Goal: Transaction & Acquisition: Download file/media

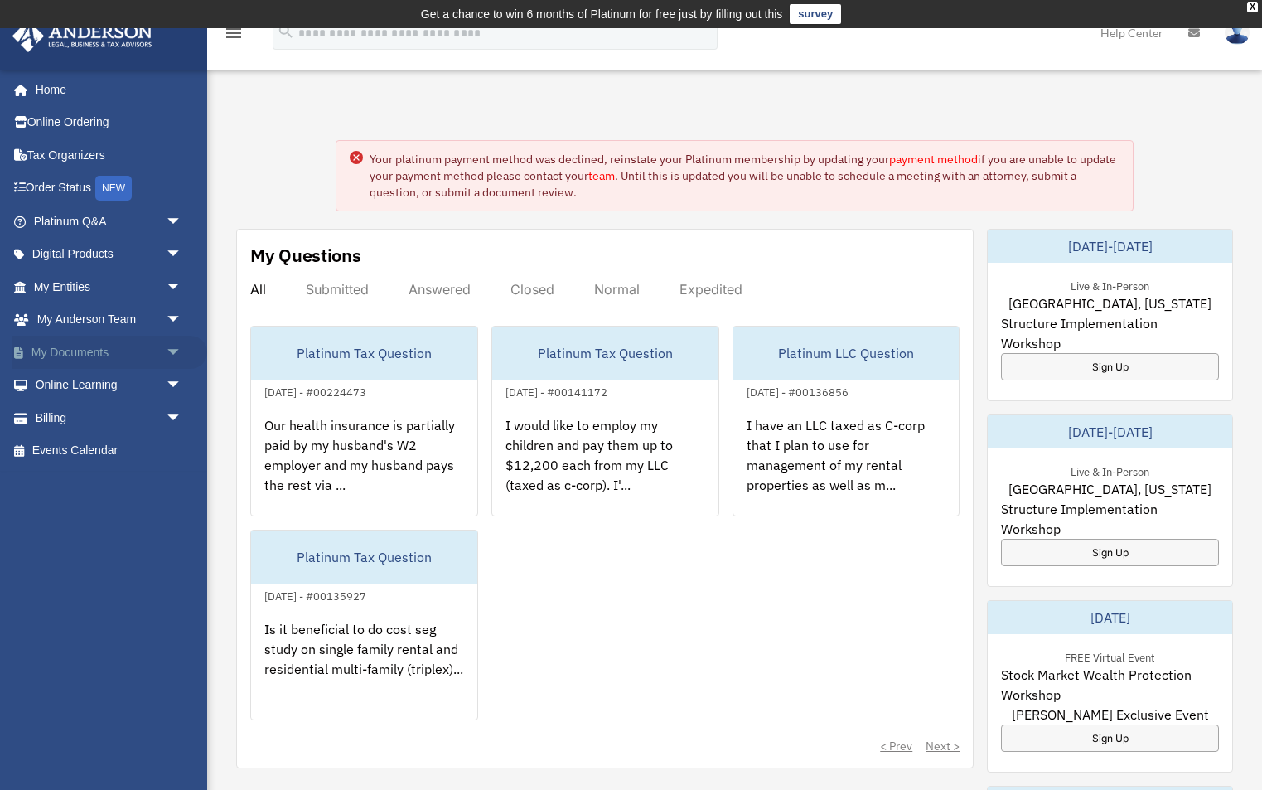
click at [166, 345] on span "arrow_drop_down" at bounding box center [182, 353] width 33 height 34
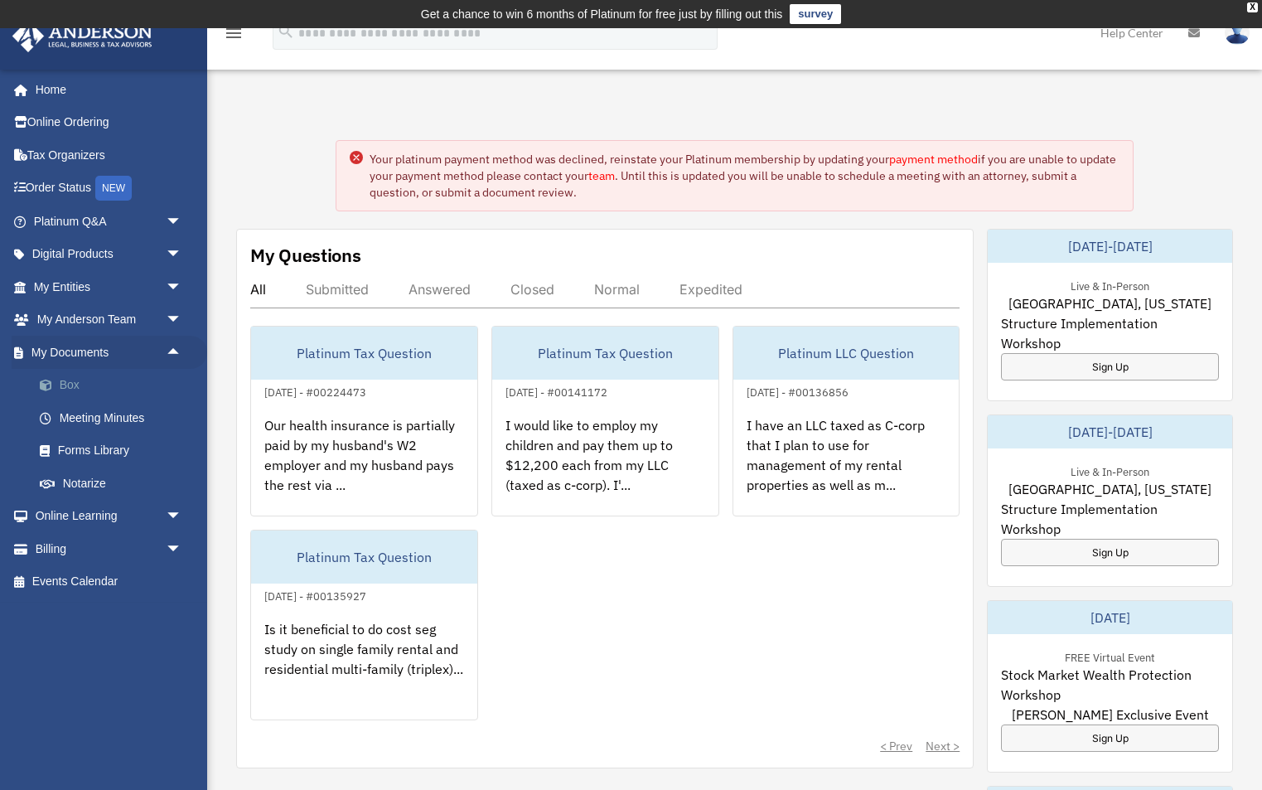
click at [166, 375] on link "Box" at bounding box center [115, 385] width 184 height 33
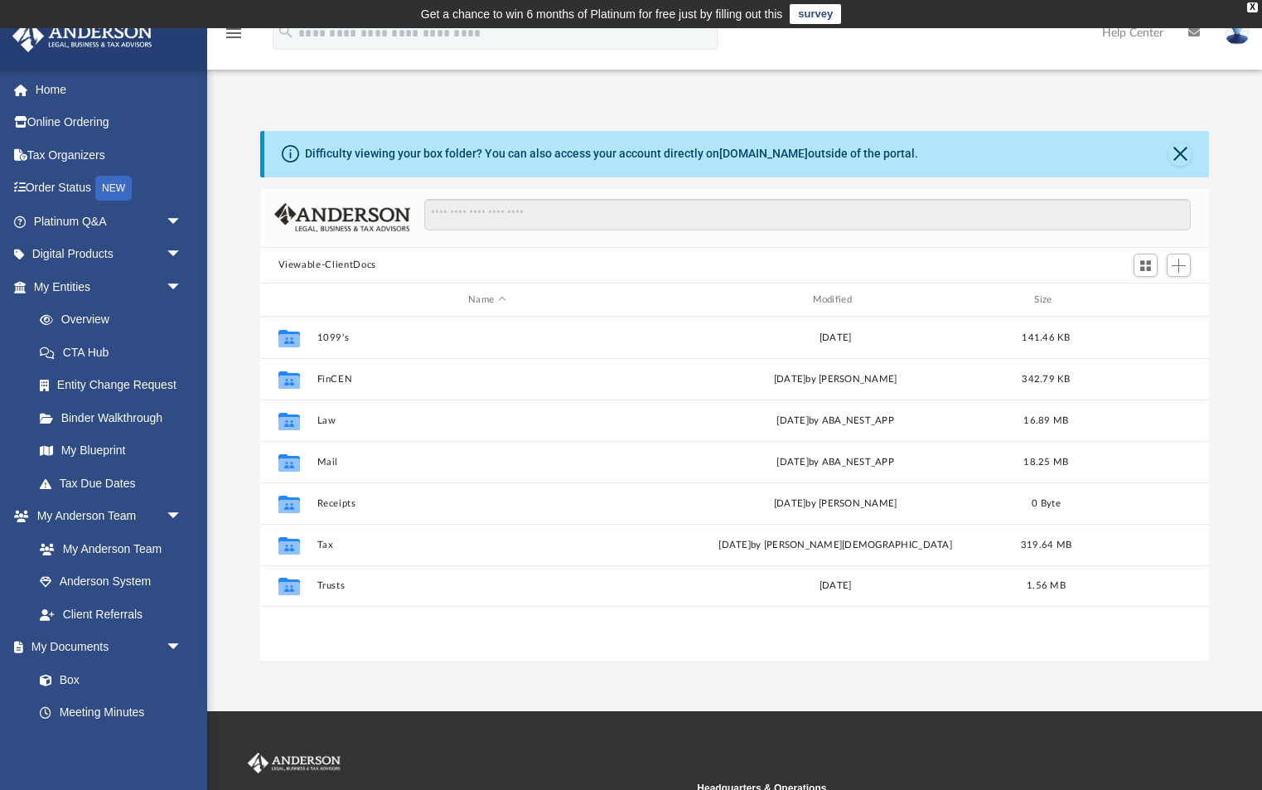
scroll to position [376, 950]
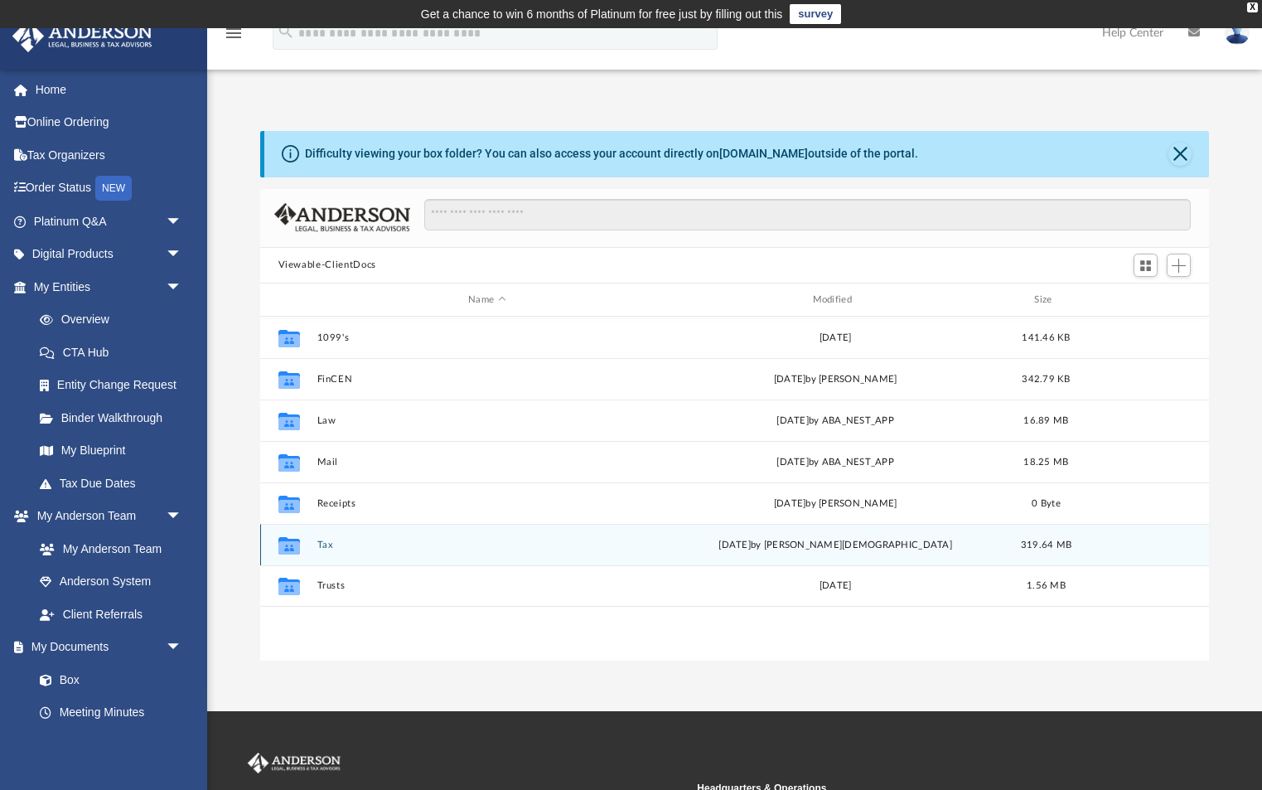
click at [328, 545] on button "Tax" at bounding box center [487, 544] width 341 height 11
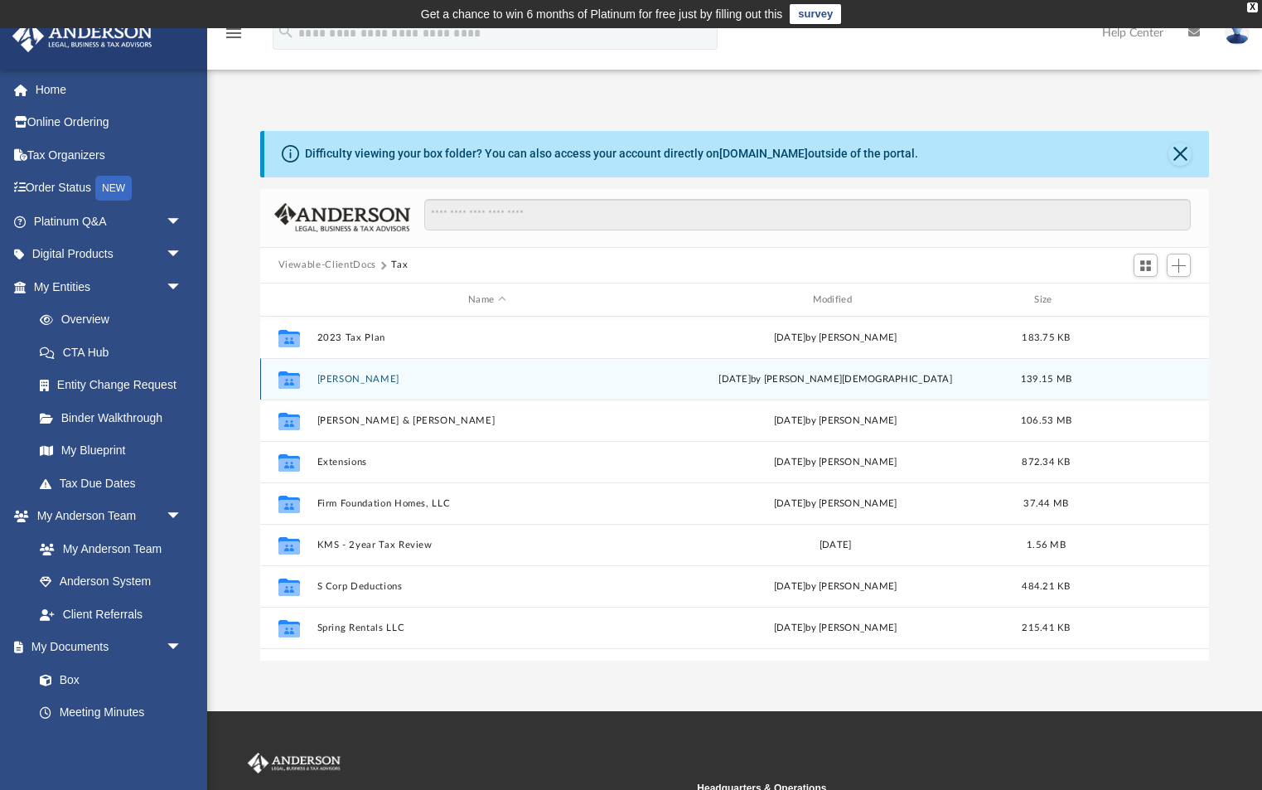
click at [363, 381] on button "[PERSON_NAME]" at bounding box center [487, 379] width 341 height 11
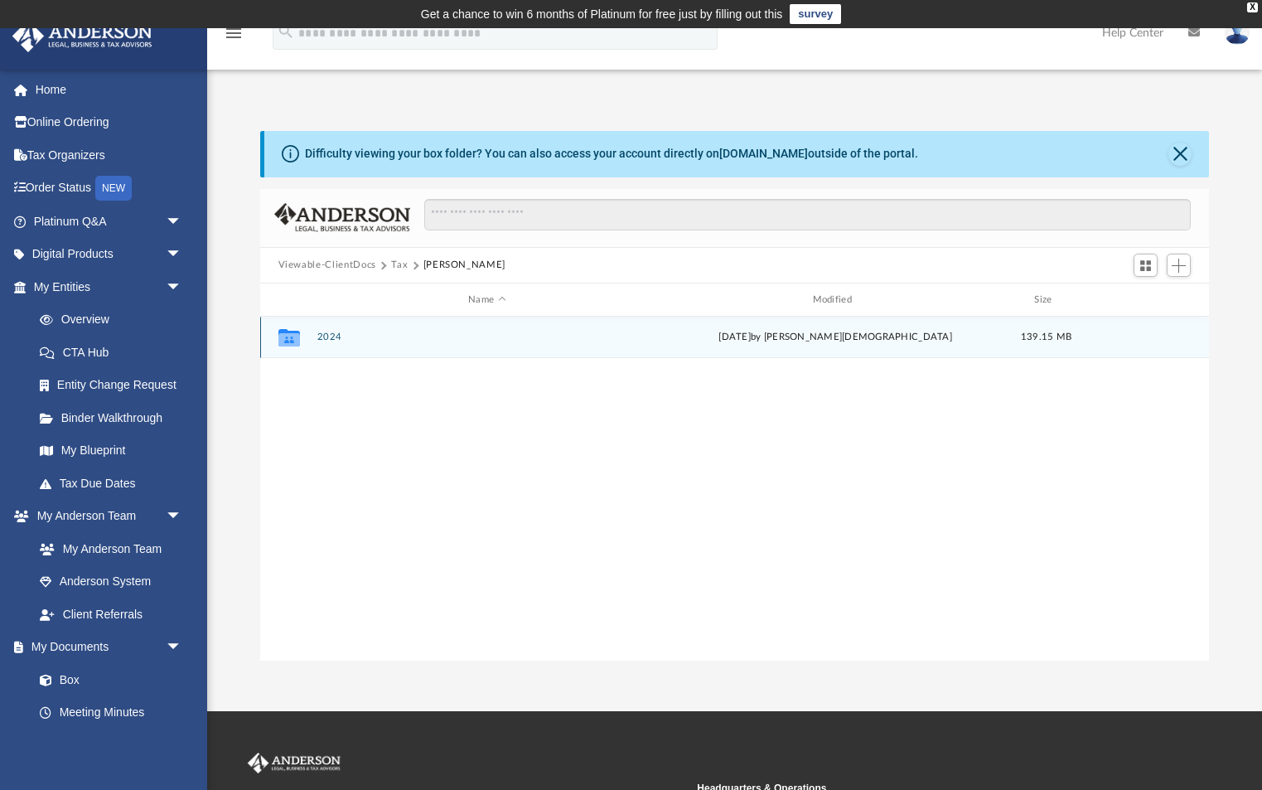
click at [329, 333] on button "2024" at bounding box center [487, 337] width 341 height 11
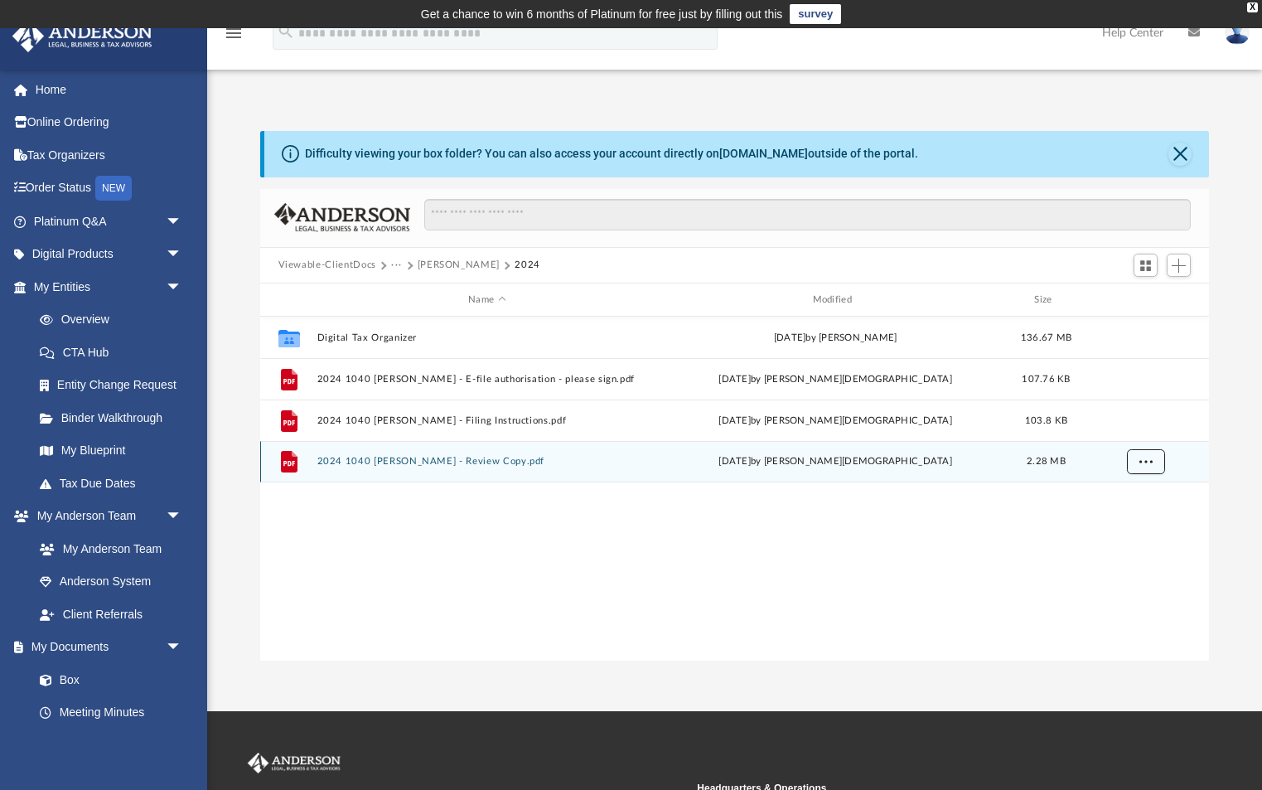
click at [1163, 466] on button "More options" at bounding box center [1145, 462] width 38 height 25
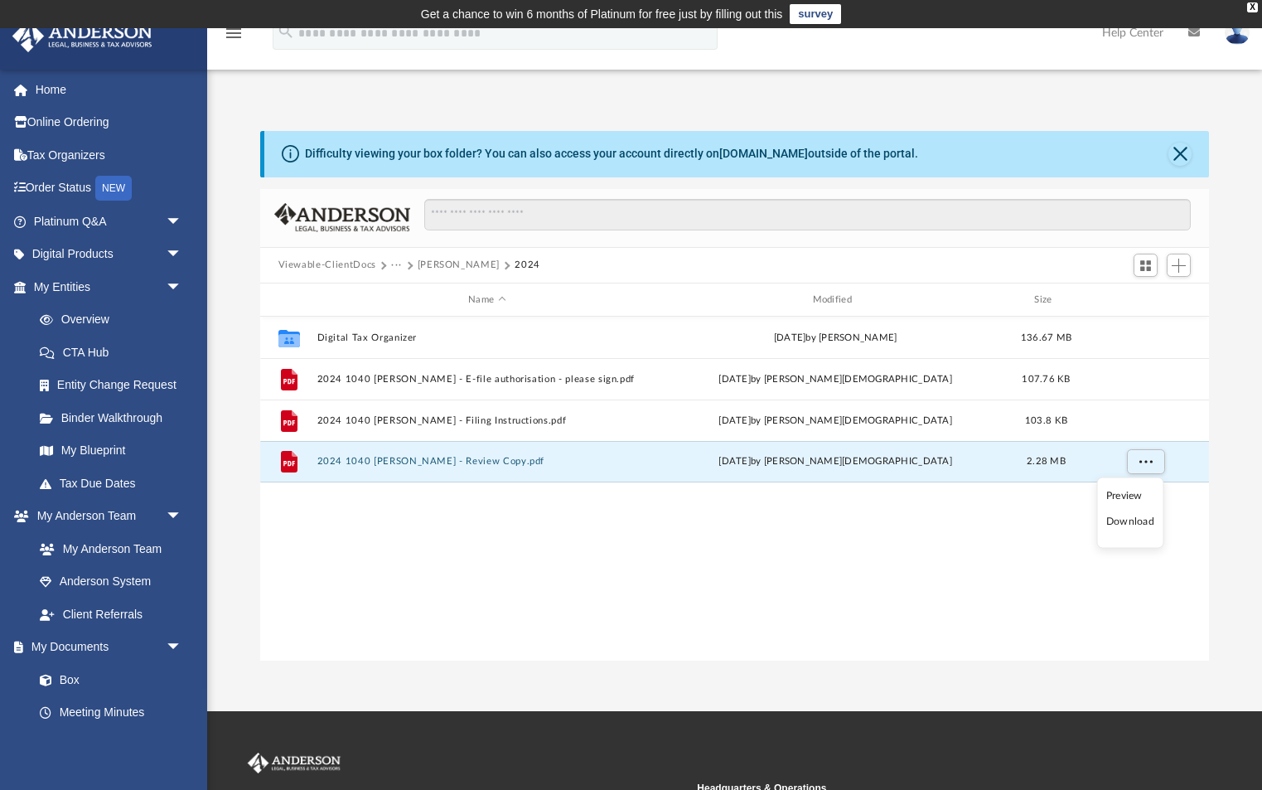
click at [1132, 523] on li "Download" at bounding box center [1130, 521] width 48 height 17
click at [394, 264] on button "···" at bounding box center [396, 265] width 11 height 15
click at [405, 300] on li "Tax" at bounding box center [408, 293] width 16 height 17
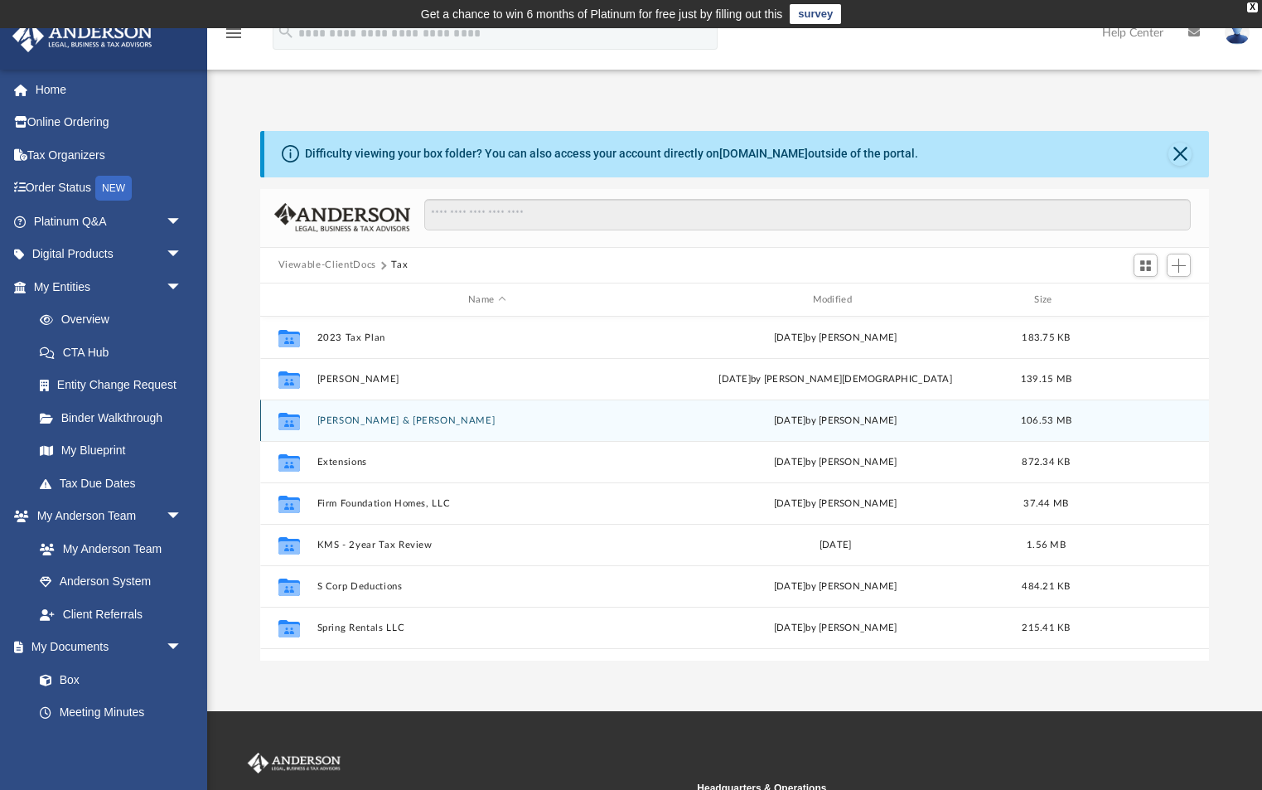
click at [384, 422] on button "[PERSON_NAME] & [PERSON_NAME]" at bounding box center [487, 420] width 341 height 11
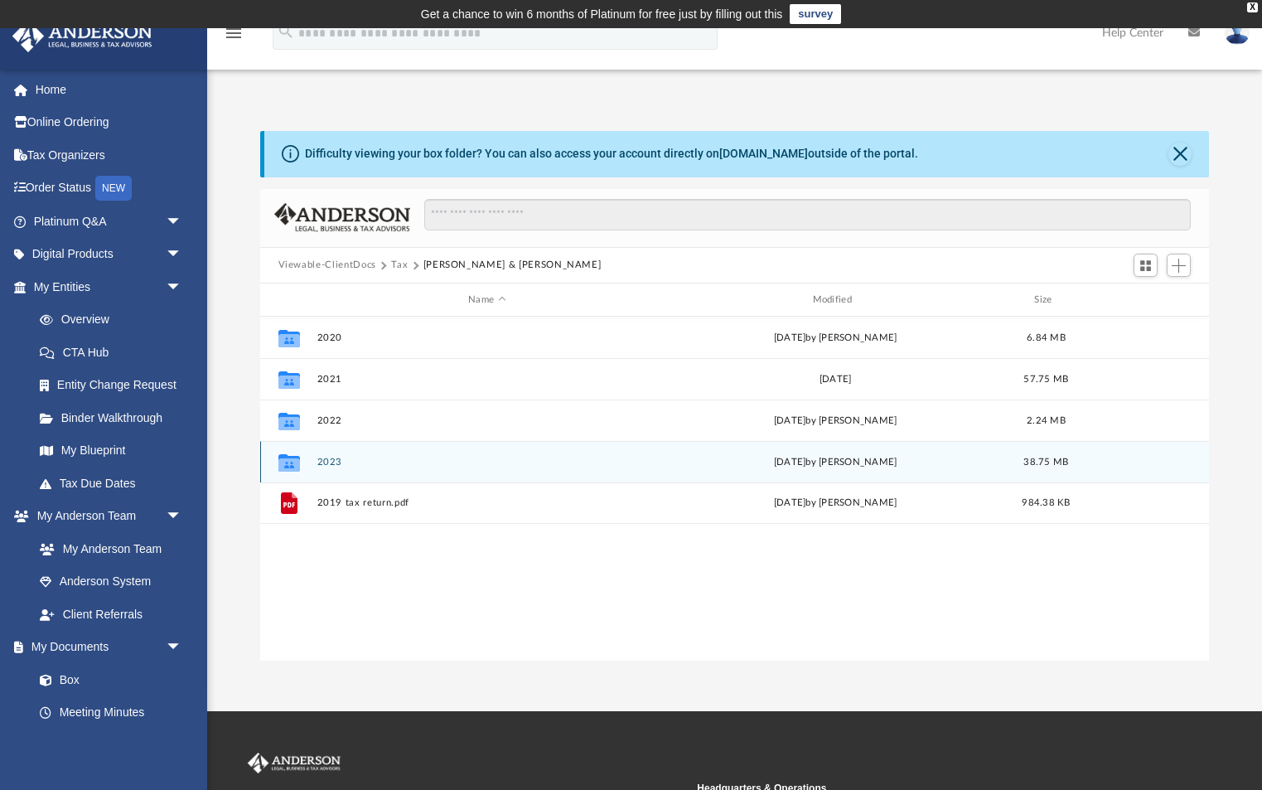
click at [328, 456] on div "Collaborated Folder 2023 Tue Oct 8 2024 by Linda Almanza 38.75 MB" at bounding box center [735, 461] width 950 height 41
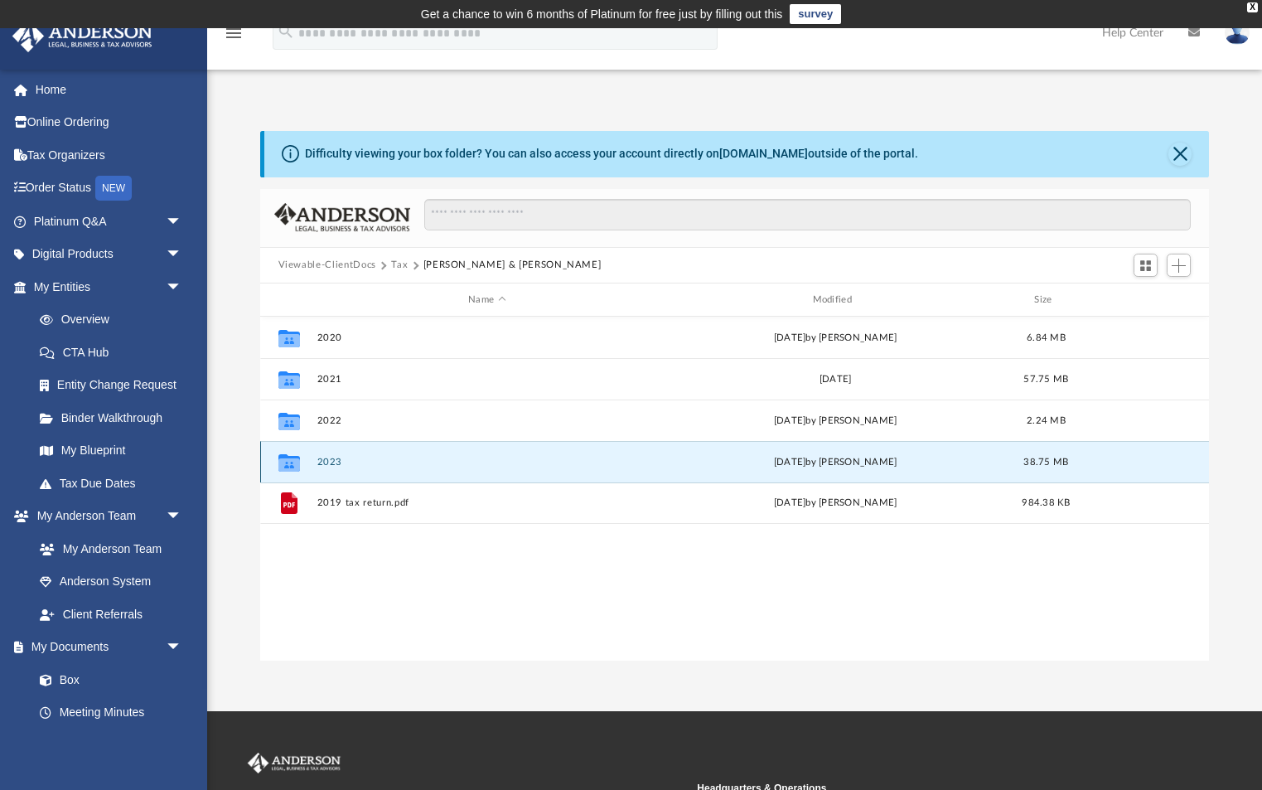
click at [328, 456] on div "Collaborated Folder 2023 Tue Oct 8 2024 by Linda Almanza 38.75 MB" at bounding box center [735, 461] width 950 height 41
click at [287, 462] on icon "grid" at bounding box center [289, 462] width 22 height 17
click at [407, 459] on button "2023" at bounding box center [487, 462] width 341 height 11
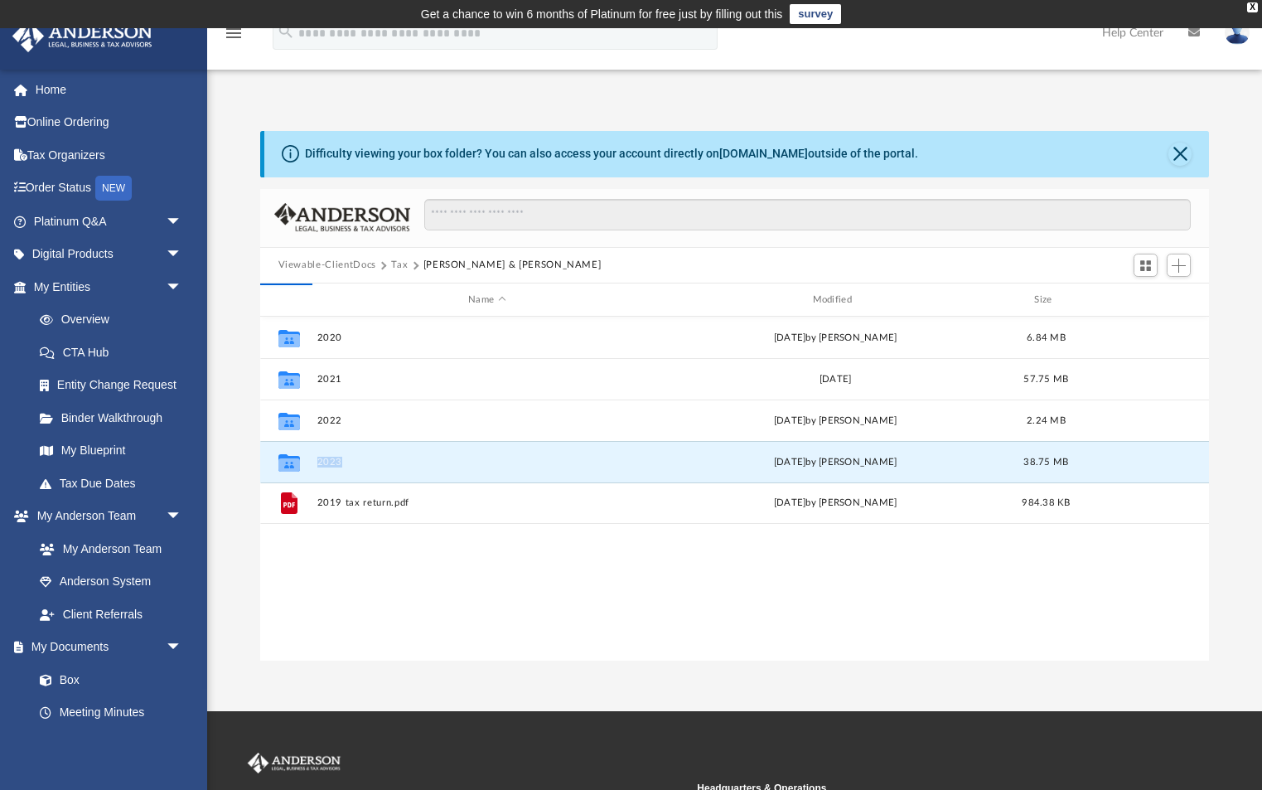
click at [482, 621] on div "Collaborated Folder 2020 Wed Oct 20 2021 by Alicefaye Camper 6.84 MB Collaborat…" at bounding box center [735, 489] width 950 height 344
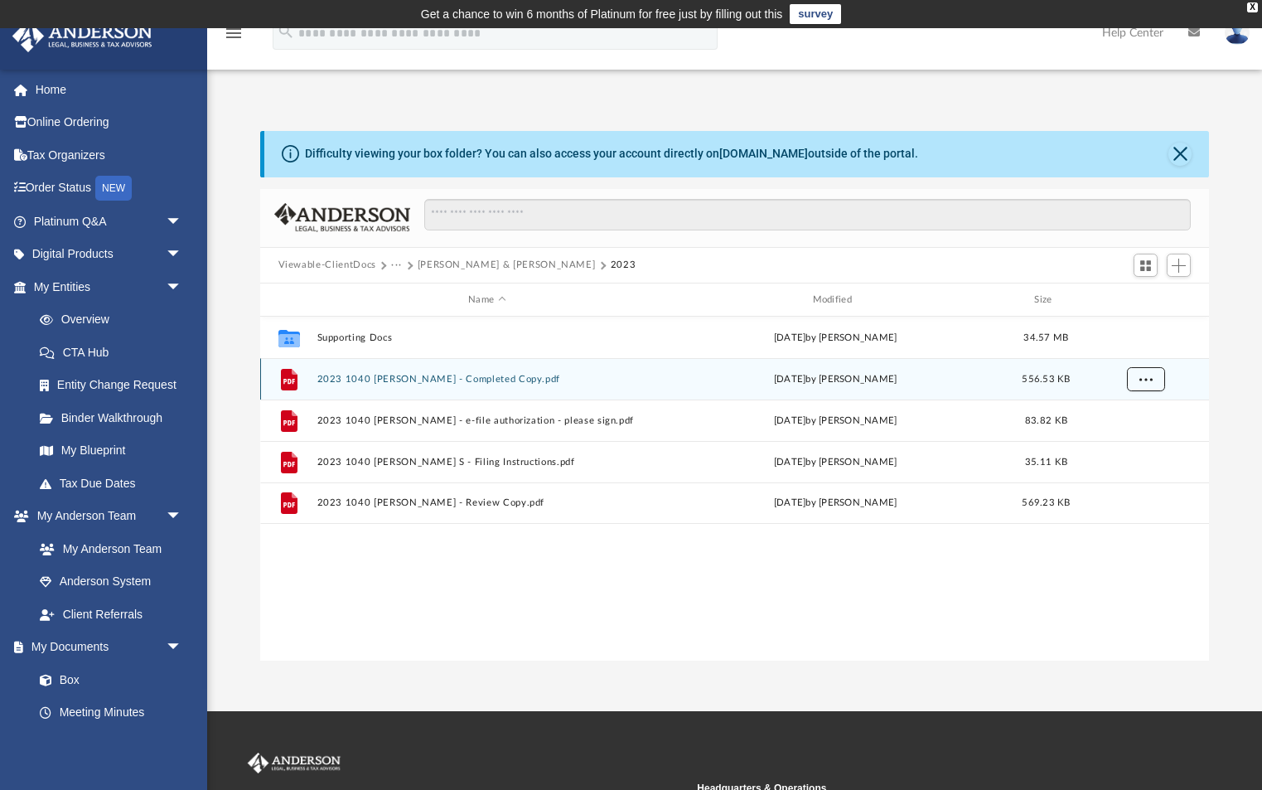
click at [1148, 380] on span "More options" at bounding box center [1145, 379] width 13 height 9
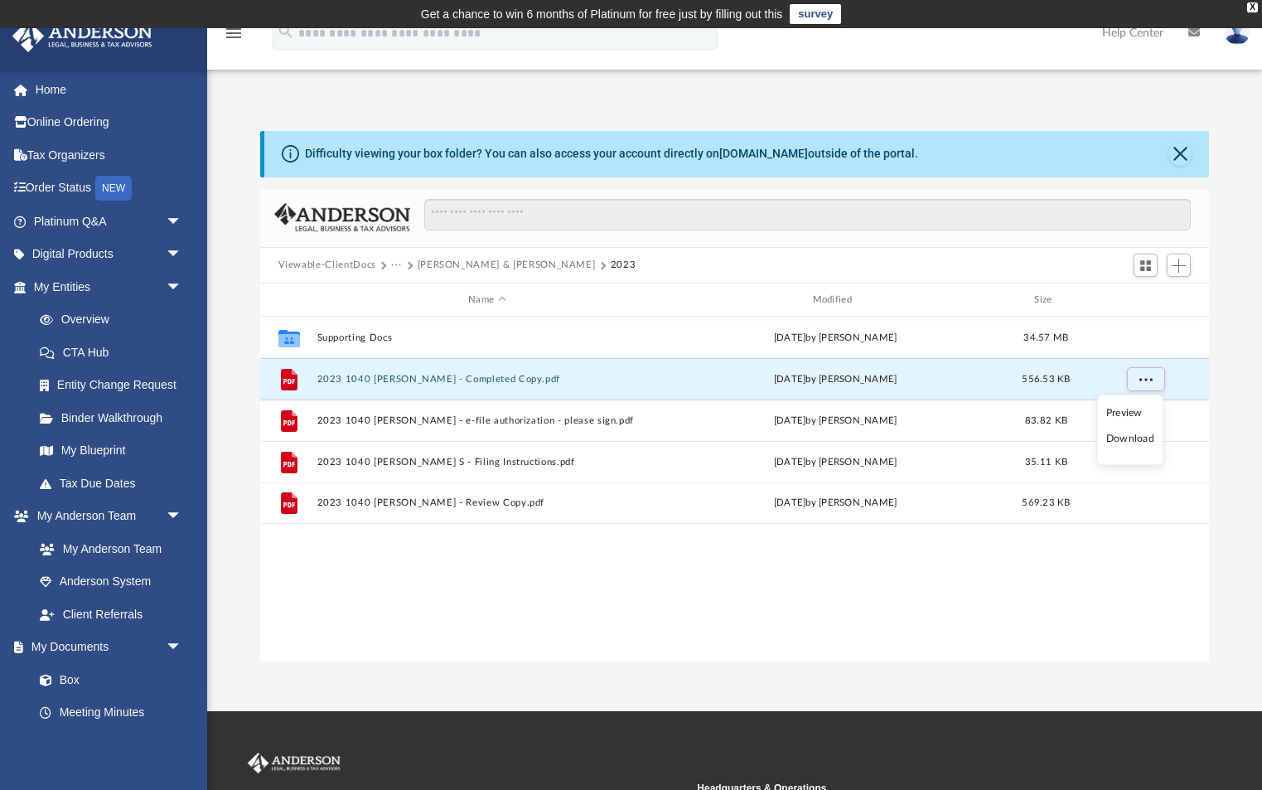
click at [1136, 441] on li "Download" at bounding box center [1130, 438] width 48 height 17
click at [444, 260] on button "[PERSON_NAME] & [PERSON_NAME]" at bounding box center [507, 265] width 178 height 15
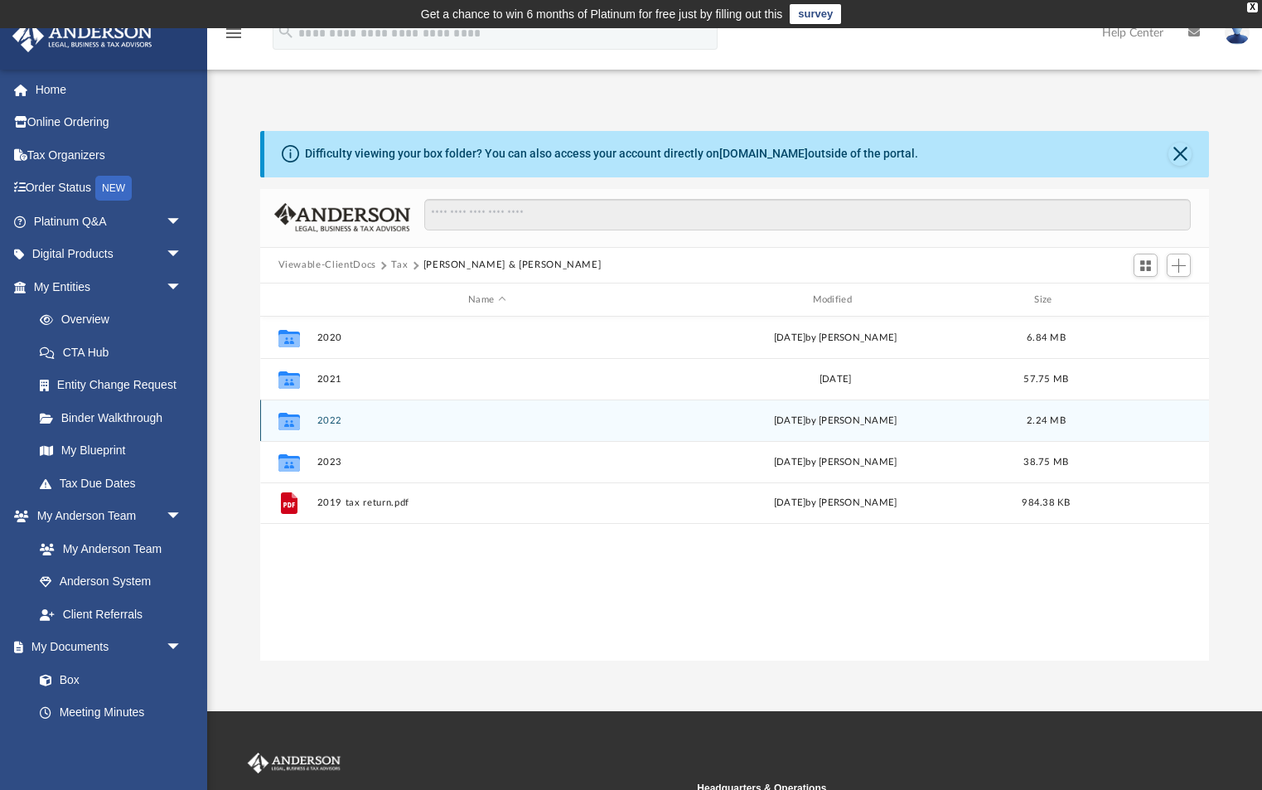
click at [328, 418] on button "2022" at bounding box center [487, 420] width 341 height 11
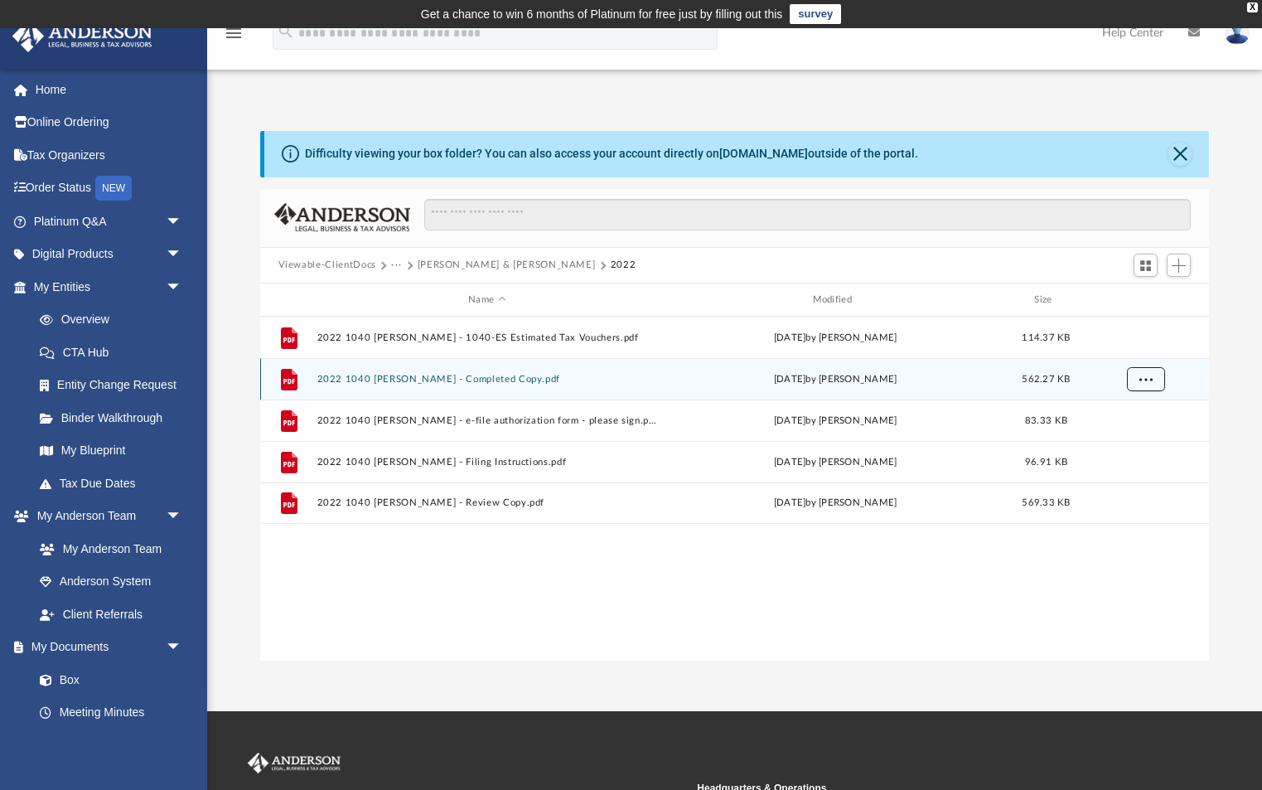
click at [1148, 378] on span "More options" at bounding box center [1145, 379] width 13 height 9
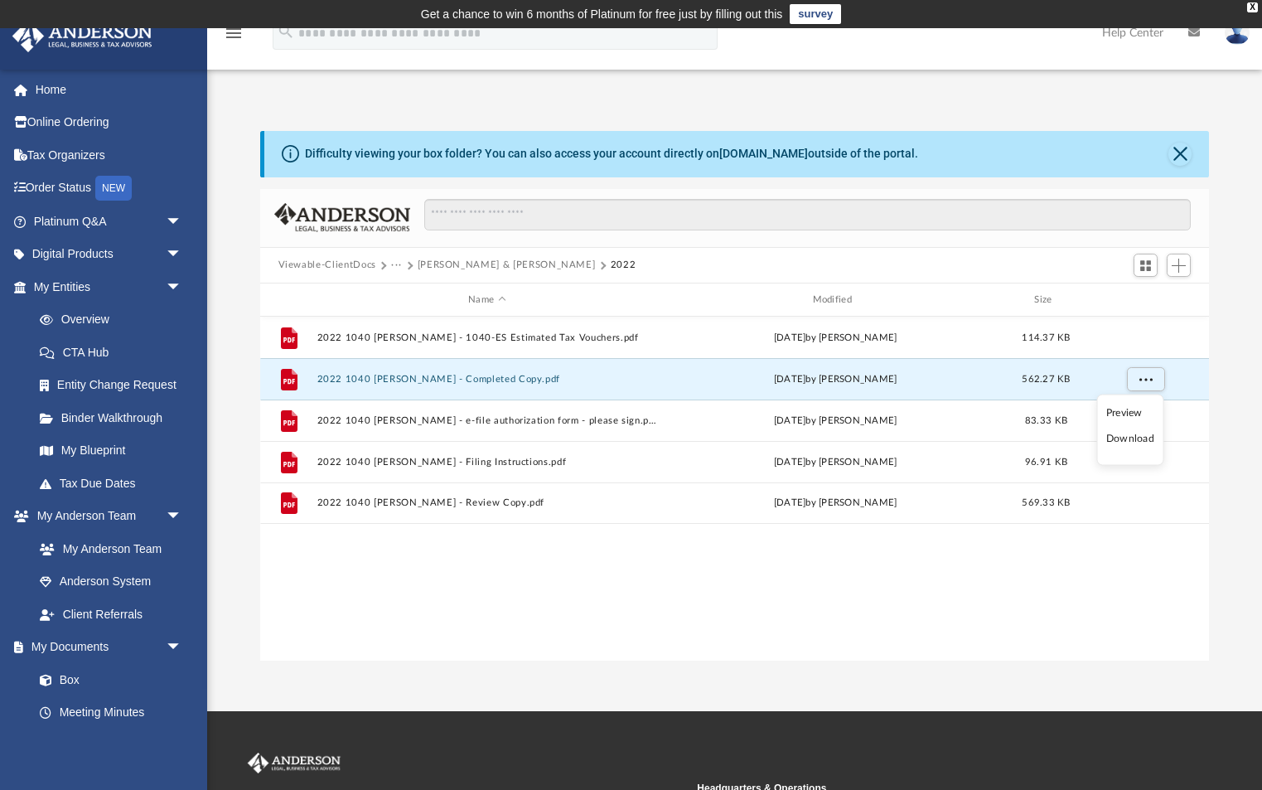
click at [1142, 438] on li "Download" at bounding box center [1130, 438] width 48 height 17
click at [225, 99] on div "Difficulty viewing your box folder? You can also access your account directly o…" at bounding box center [734, 378] width 1055 height 564
click at [394, 263] on button "···" at bounding box center [396, 265] width 11 height 15
click at [403, 295] on li "Tax" at bounding box center [408, 293] width 16 height 17
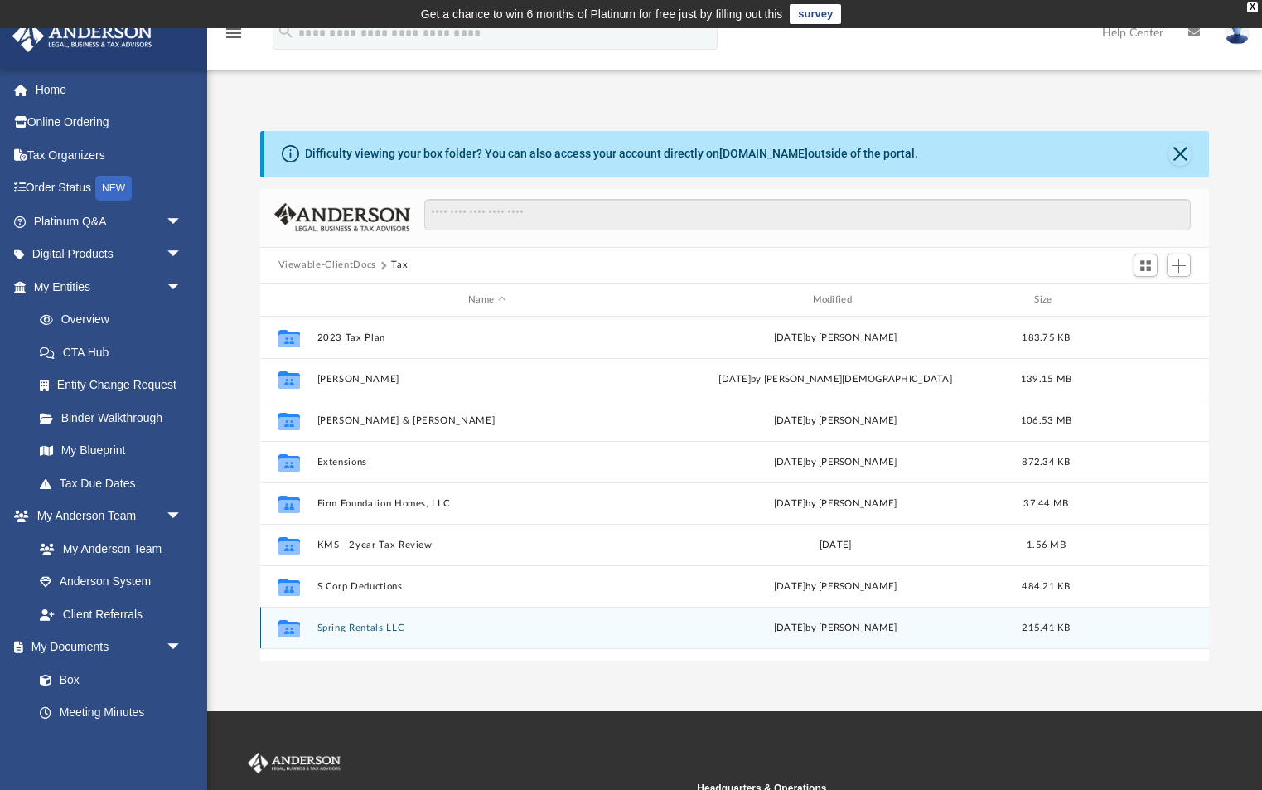
click at [334, 627] on button "Spring Rentals LLC" at bounding box center [487, 627] width 341 height 11
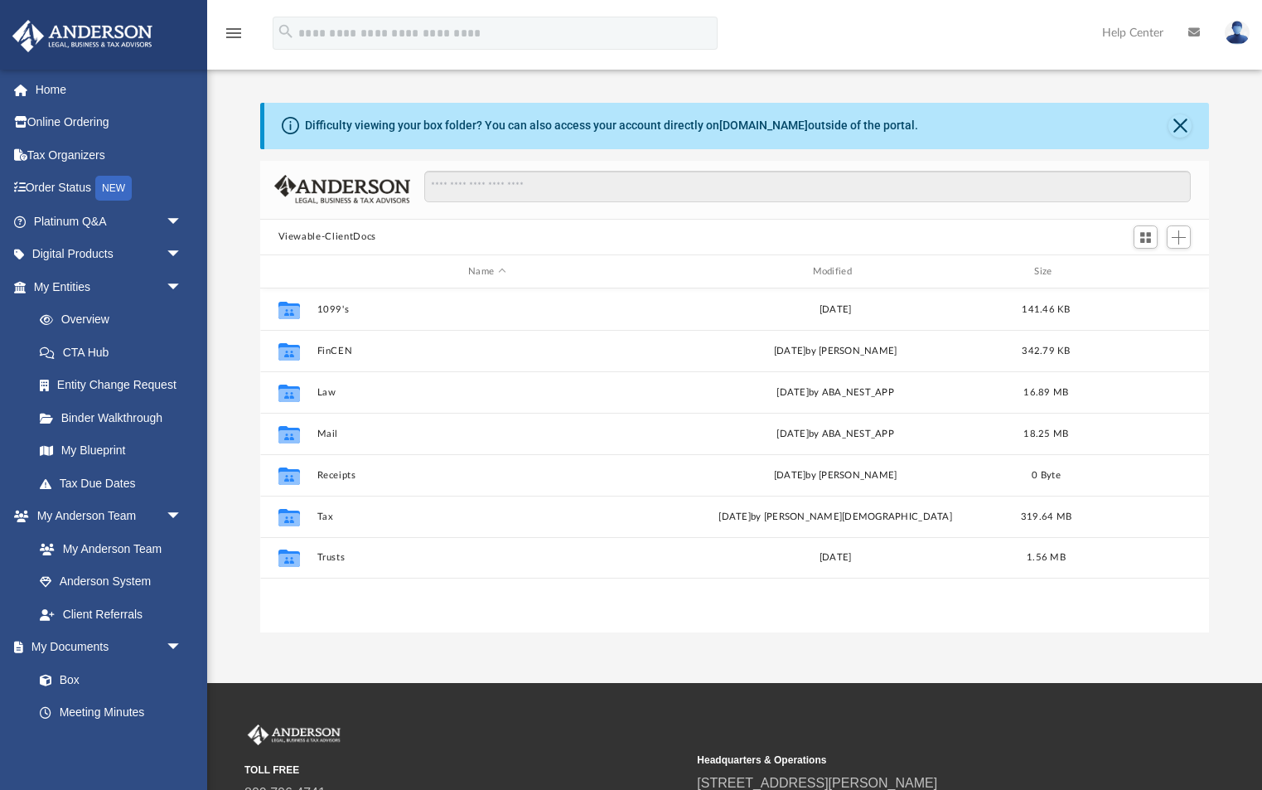
scroll to position [376, 950]
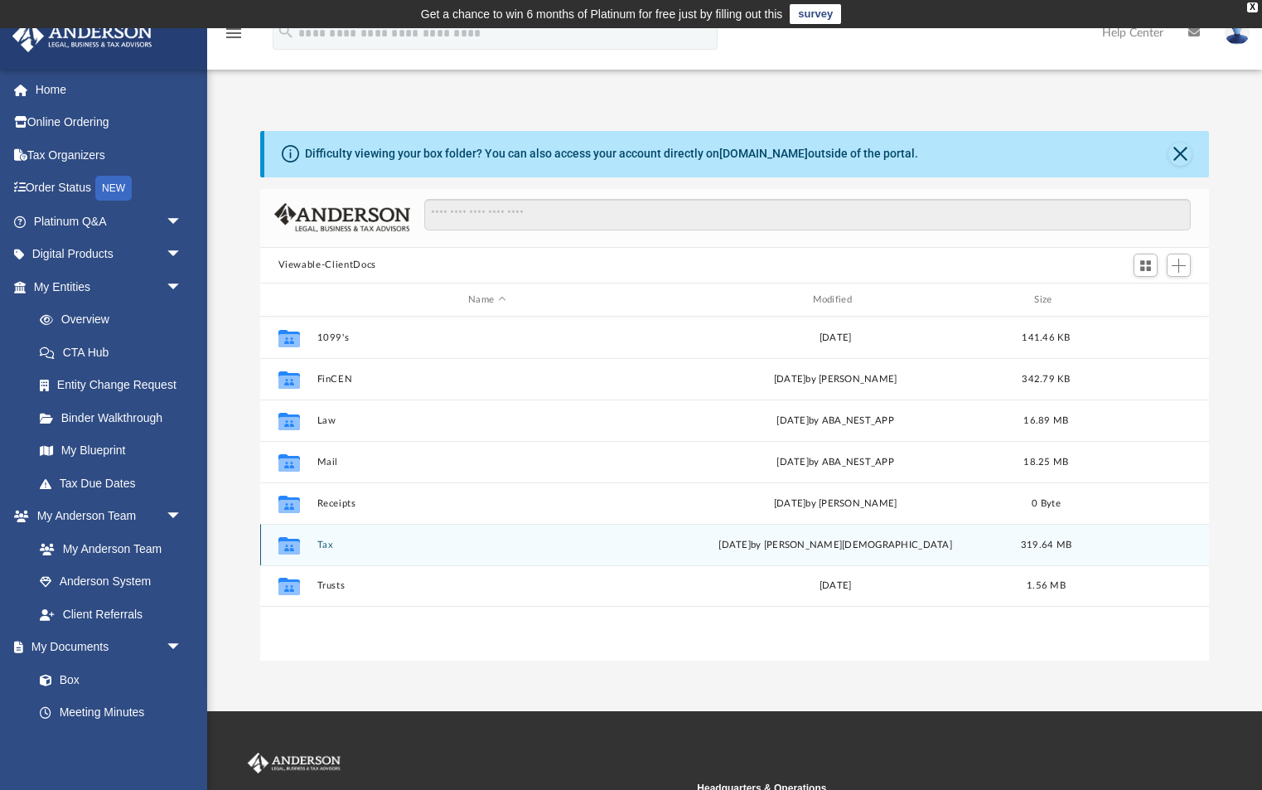
click at [325, 543] on button "Tax" at bounding box center [487, 544] width 341 height 11
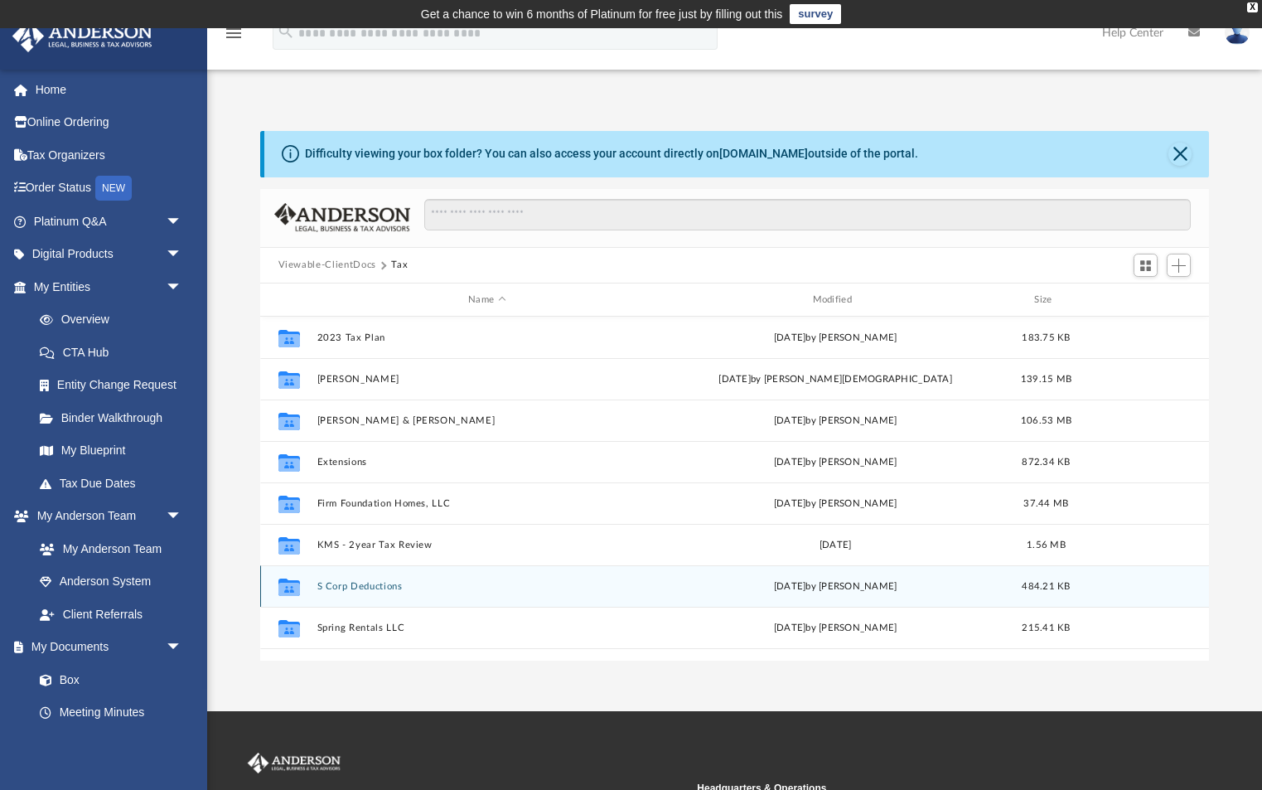
click at [371, 588] on button "S Corp Deductions" at bounding box center [487, 586] width 341 height 11
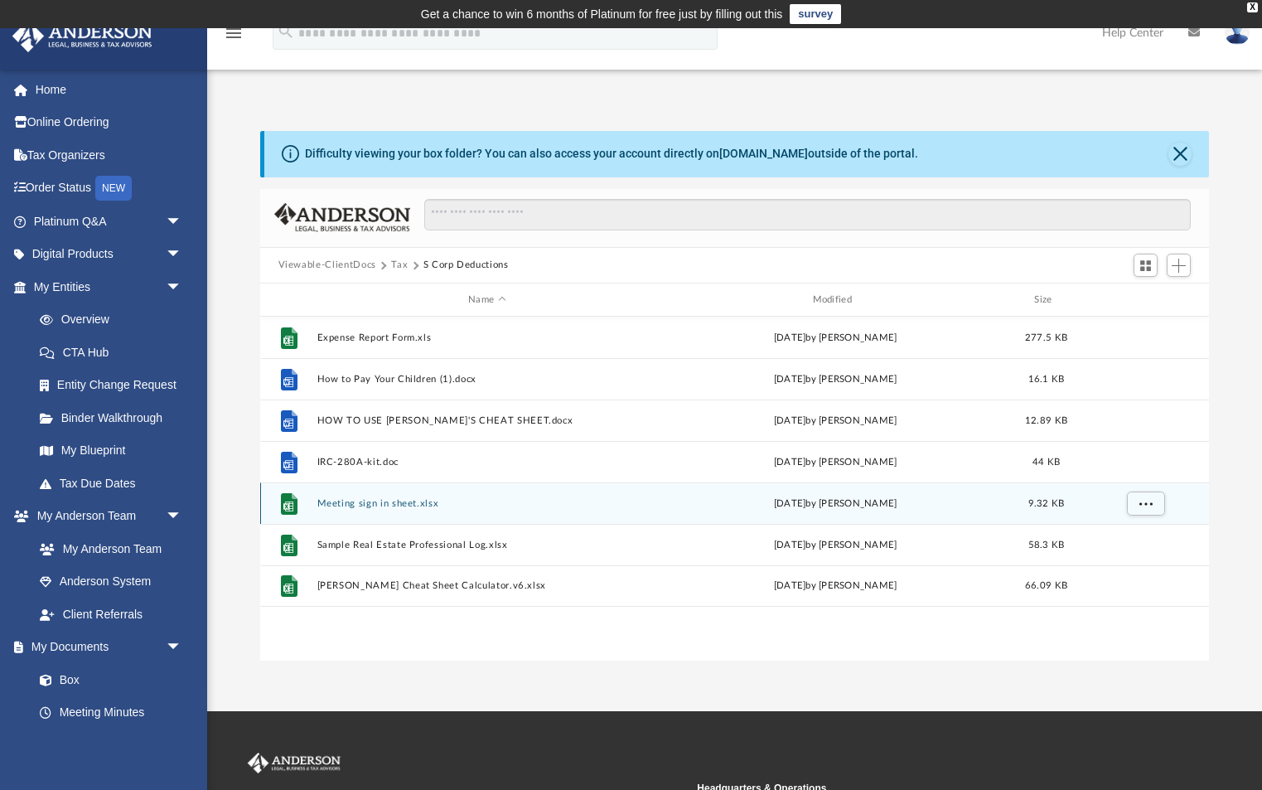
click at [366, 504] on button "Meeting sign in sheet.xlsx" at bounding box center [487, 503] width 341 height 11
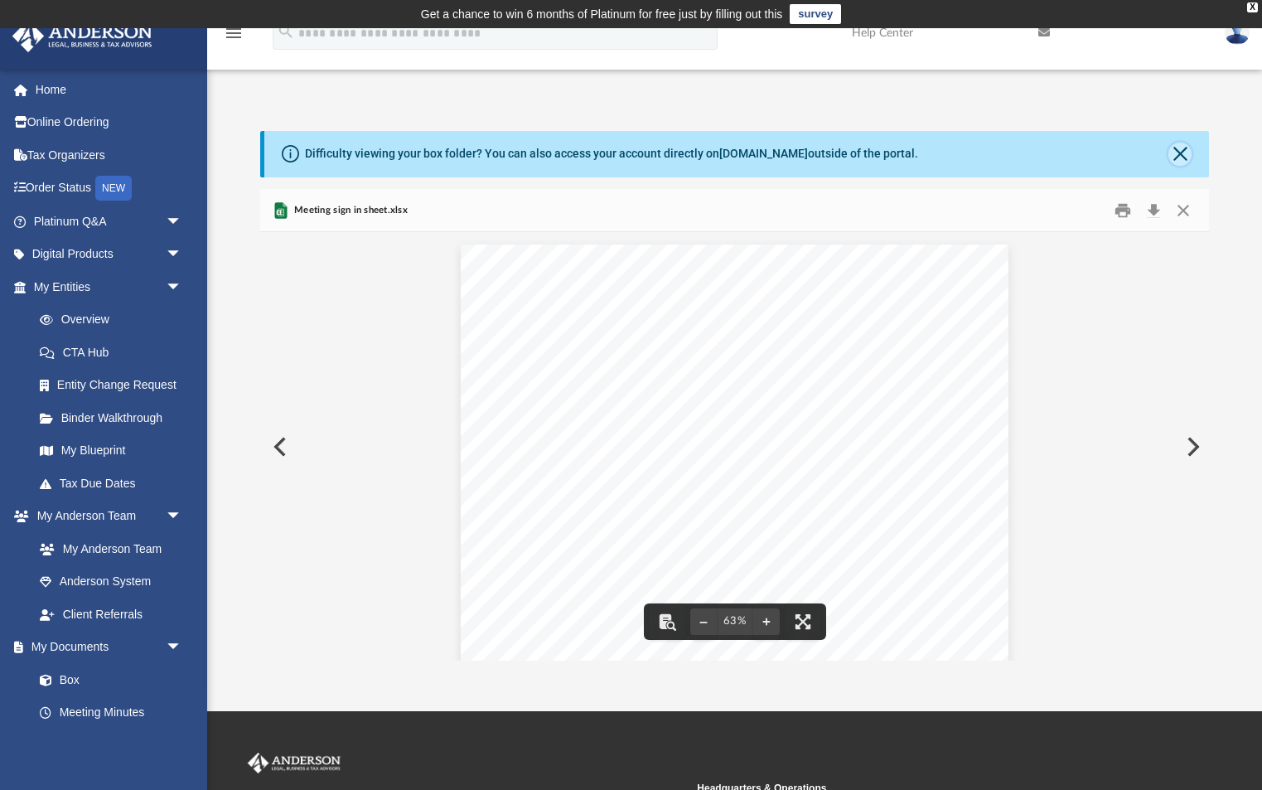
click at [1173, 152] on button "Close" at bounding box center [1179, 154] width 23 height 23
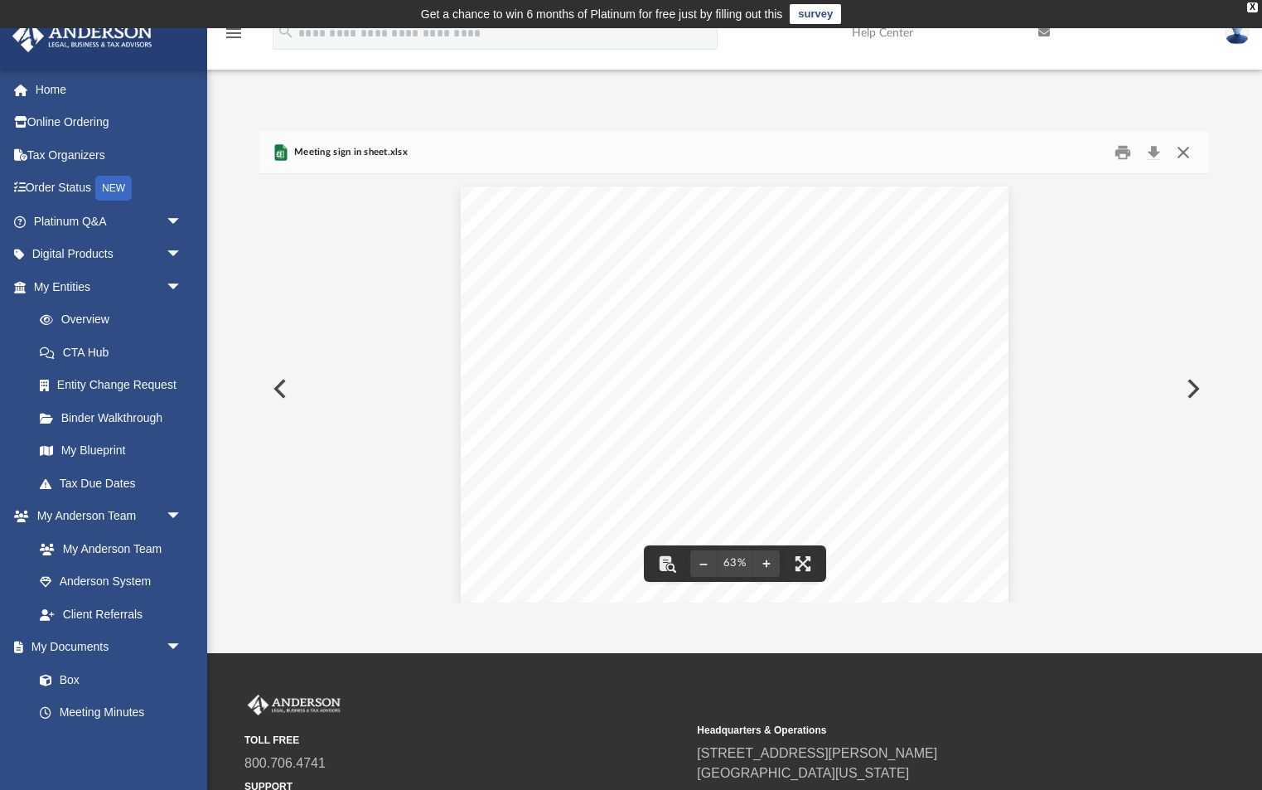
click at [1182, 154] on button "Close" at bounding box center [1183, 152] width 30 height 26
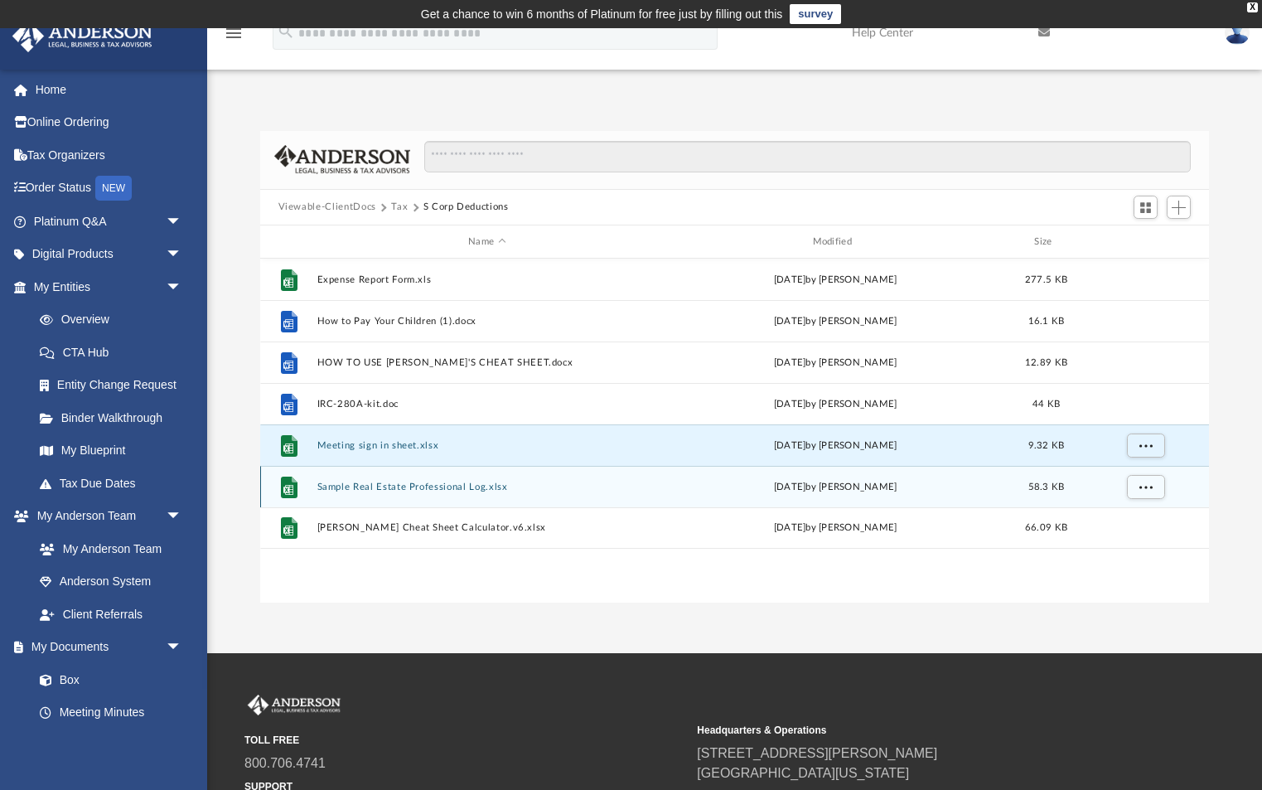
click at [463, 491] on button "Sample Real Estate Professional Log.xlsx" at bounding box center [487, 486] width 341 height 11
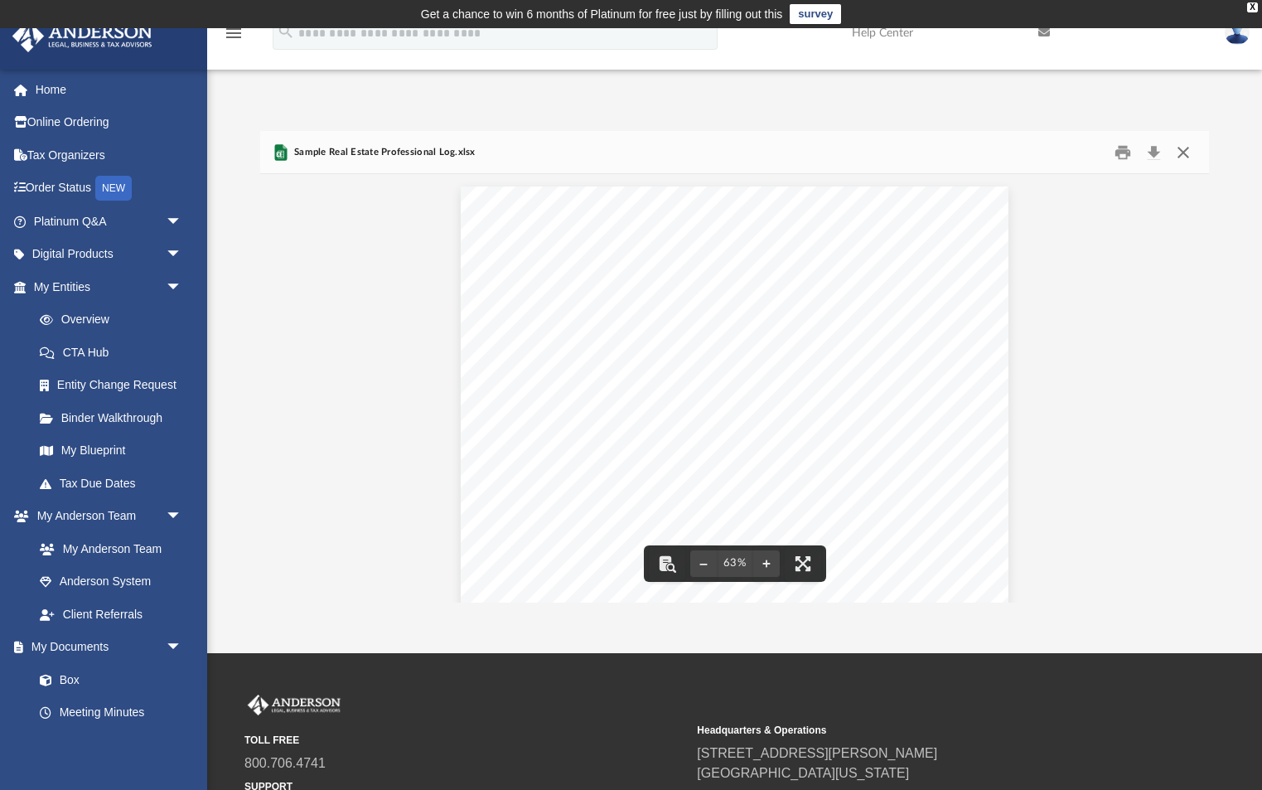
click at [1182, 152] on button "Close" at bounding box center [1183, 152] width 30 height 26
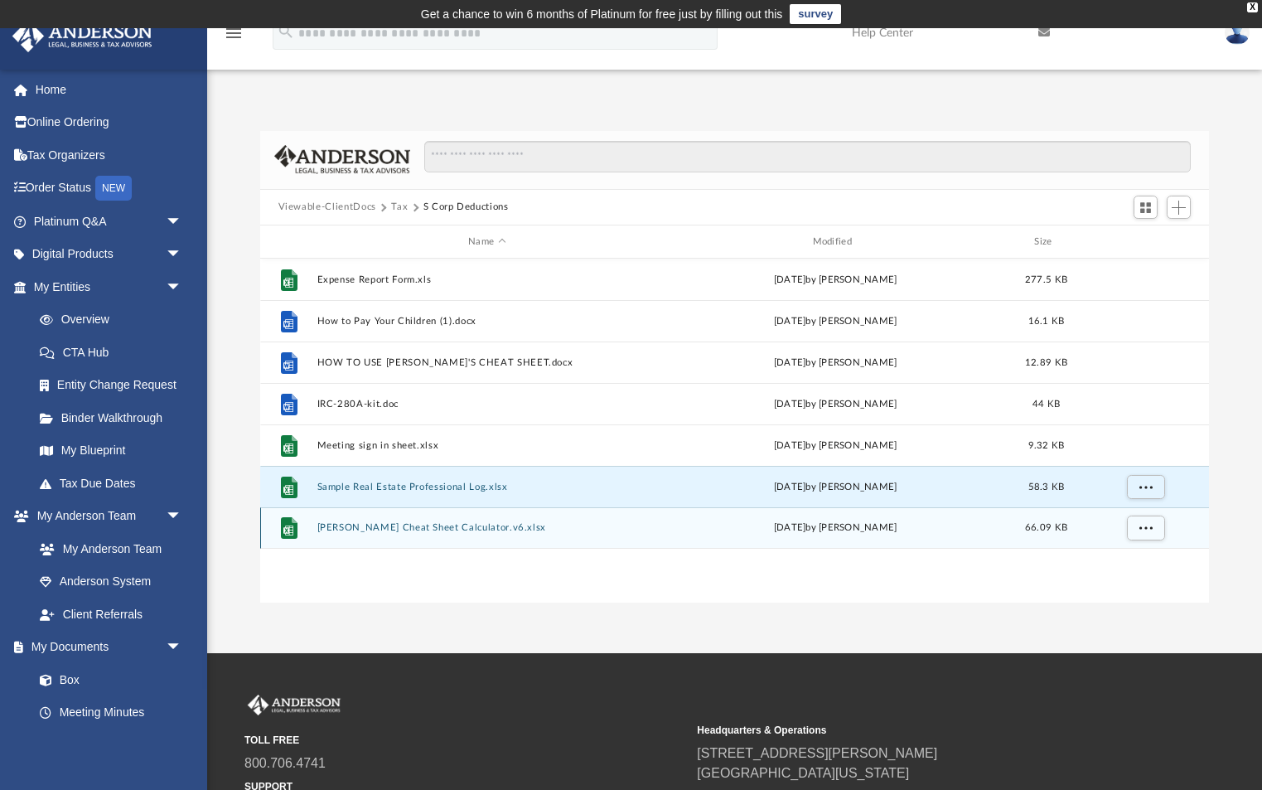
click at [449, 530] on button "[PERSON_NAME] Cheat Sheet Calculator.v6.xlsx" at bounding box center [487, 528] width 341 height 11
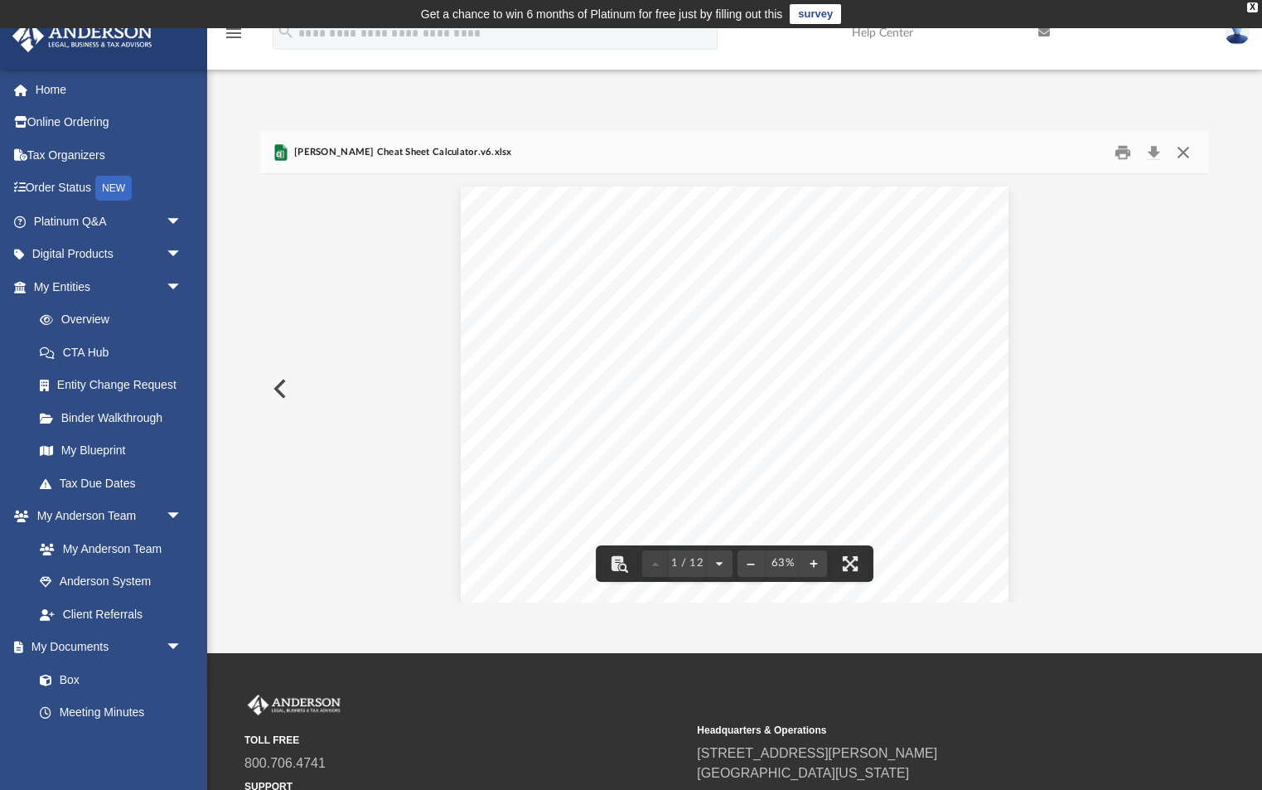
click at [1183, 152] on button "Close" at bounding box center [1183, 152] width 30 height 26
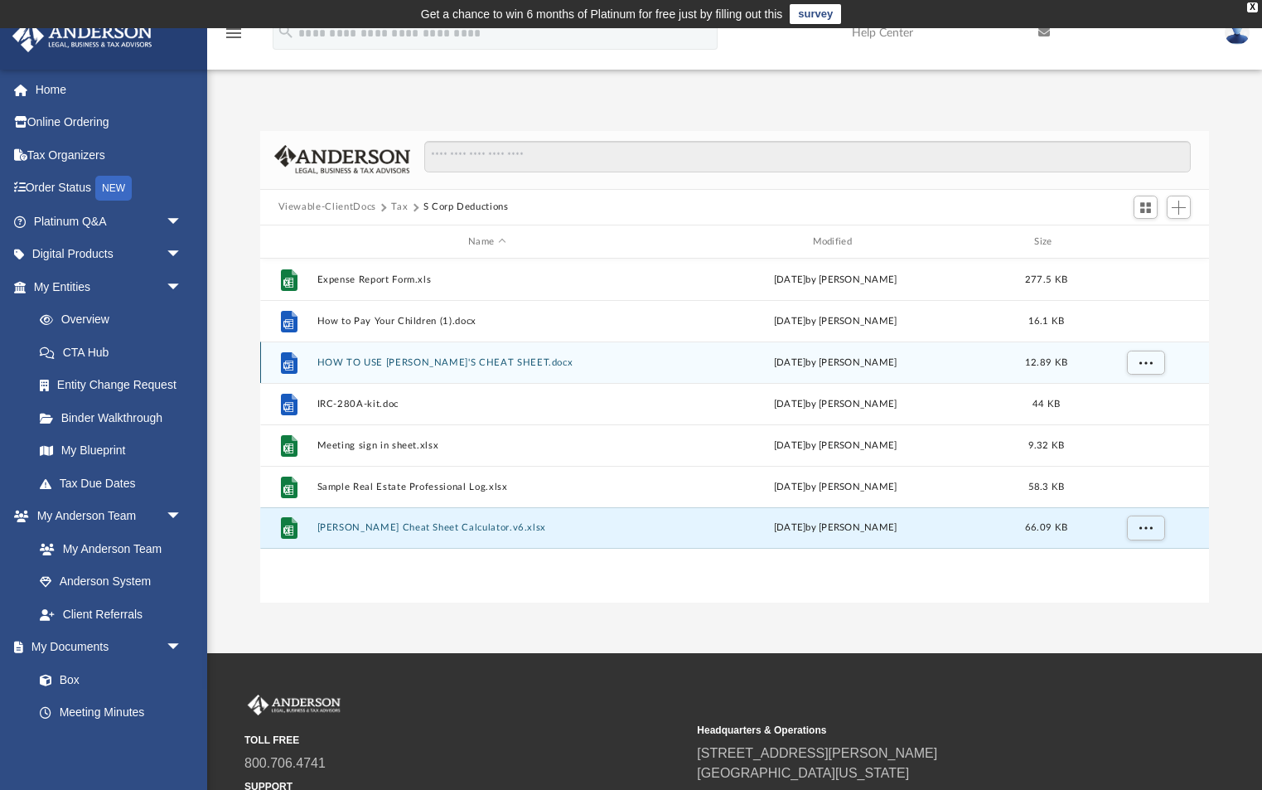
click at [434, 365] on button "HOW TO USE [PERSON_NAME]'S CHEAT SHEET.docx" at bounding box center [487, 362] width 341 height 11
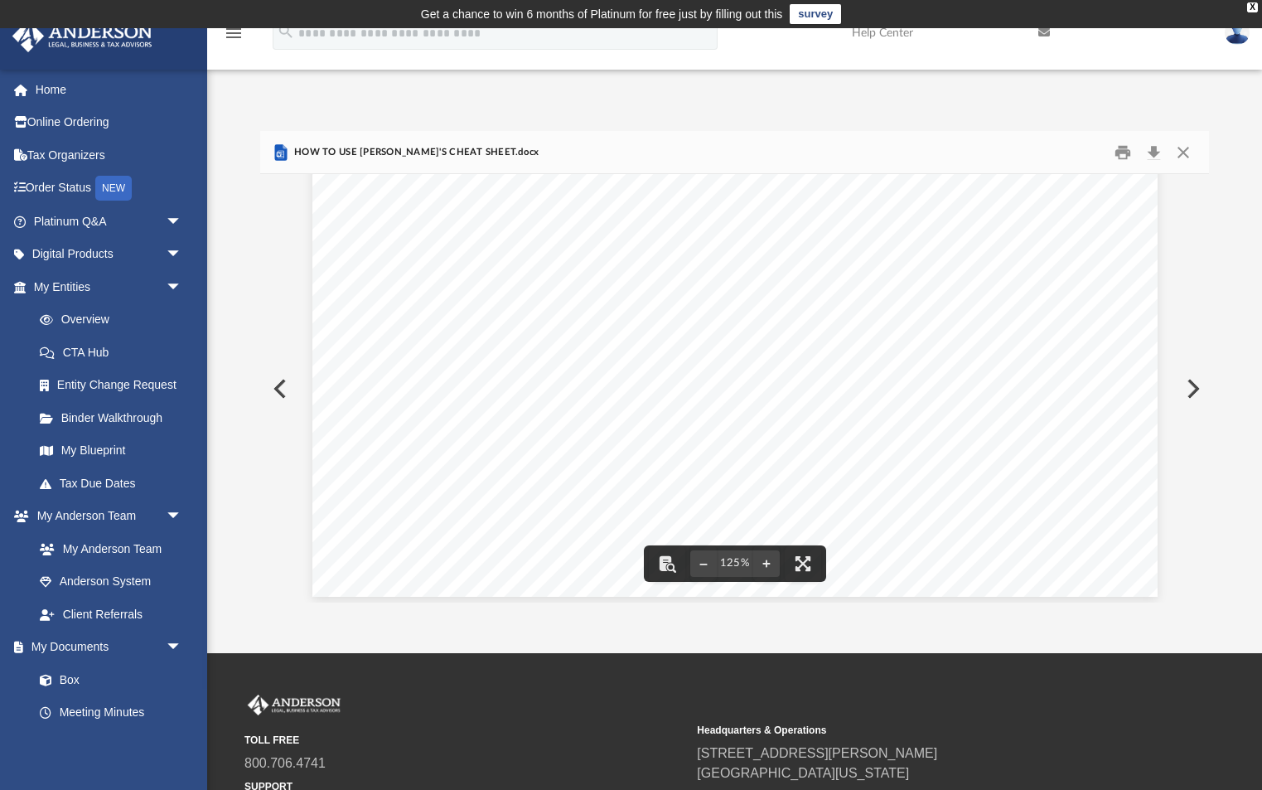
scroll to position [690, 0]
click at [1186, 160] on button "Close" at bounding box center [1183, 152] width 30 height 26
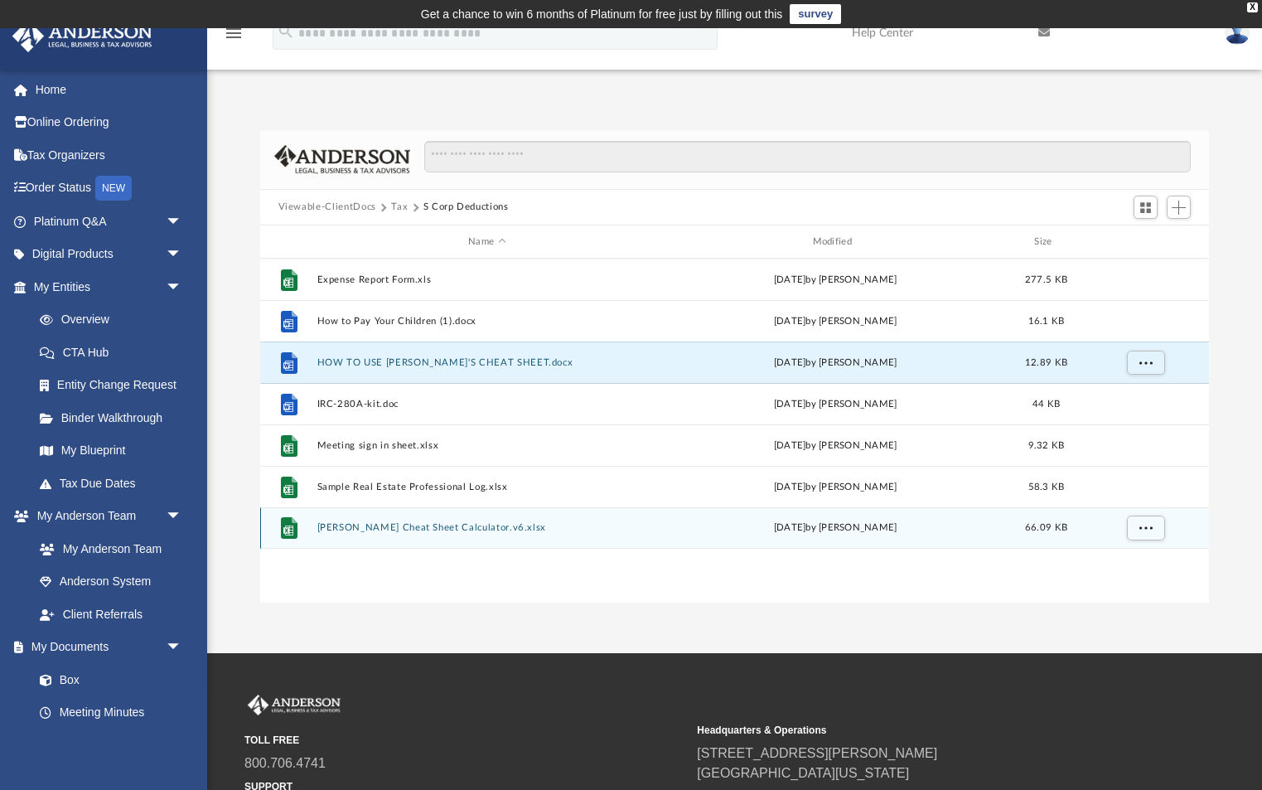
click at [467, 533] on div "File [PERSON_NAME] Cheat Sheet Calculator.v6.xlsx [DATE] by [PERSON_NAME] 66.09…" at bounding box center [735, 527] width 950 height 41
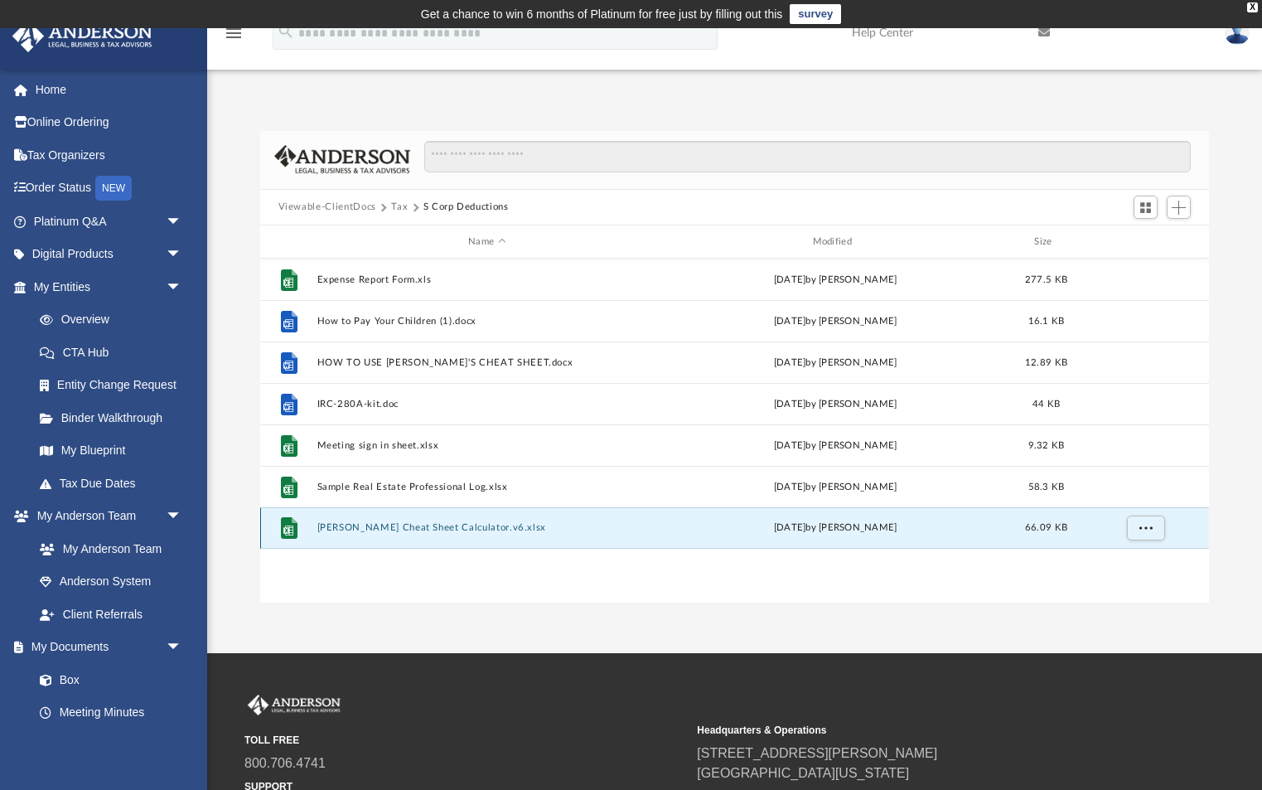
click at [451, 525] on button "[PERSON_NAME] Cheat Sheet Calculator.v6.xlsx" at bounding box center [487, 528] width 341 height 11
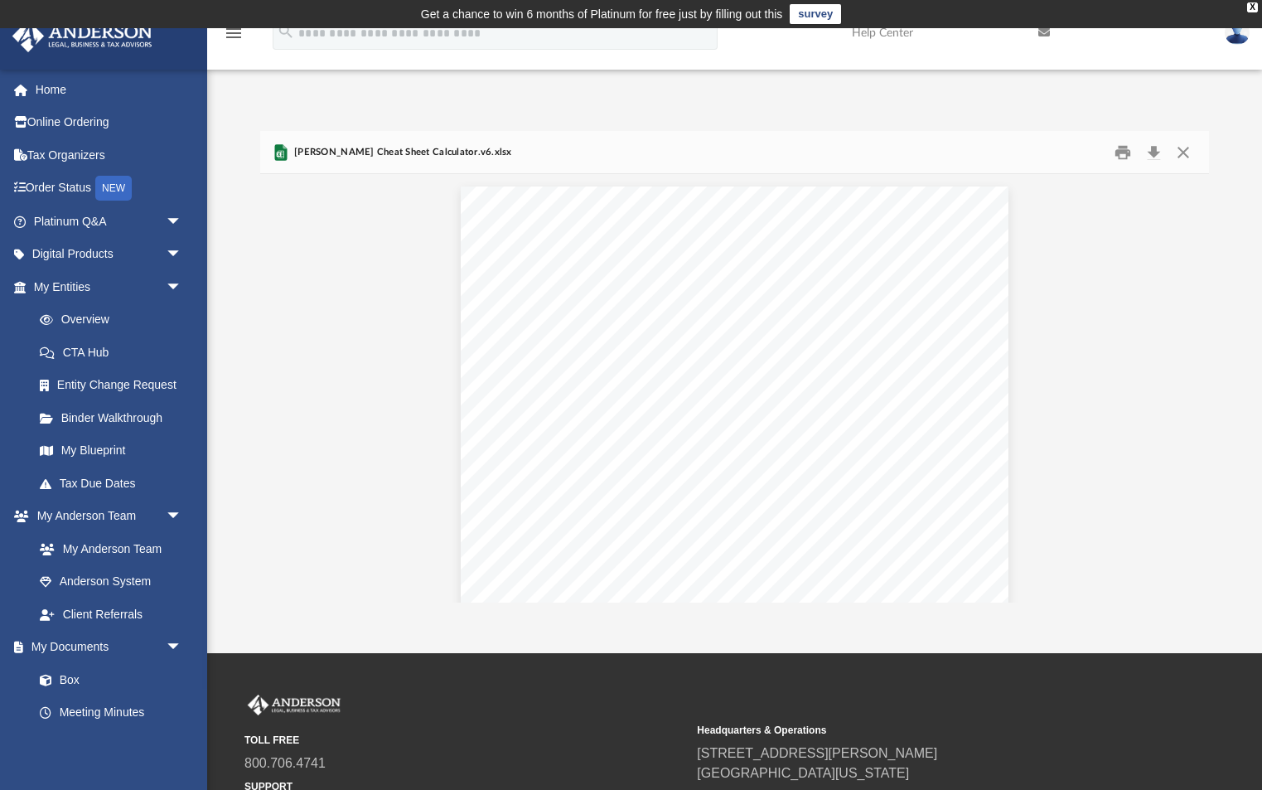
click at [1178, 149] on button "Close" at bounding box center [1183, 152] width 30 height 26
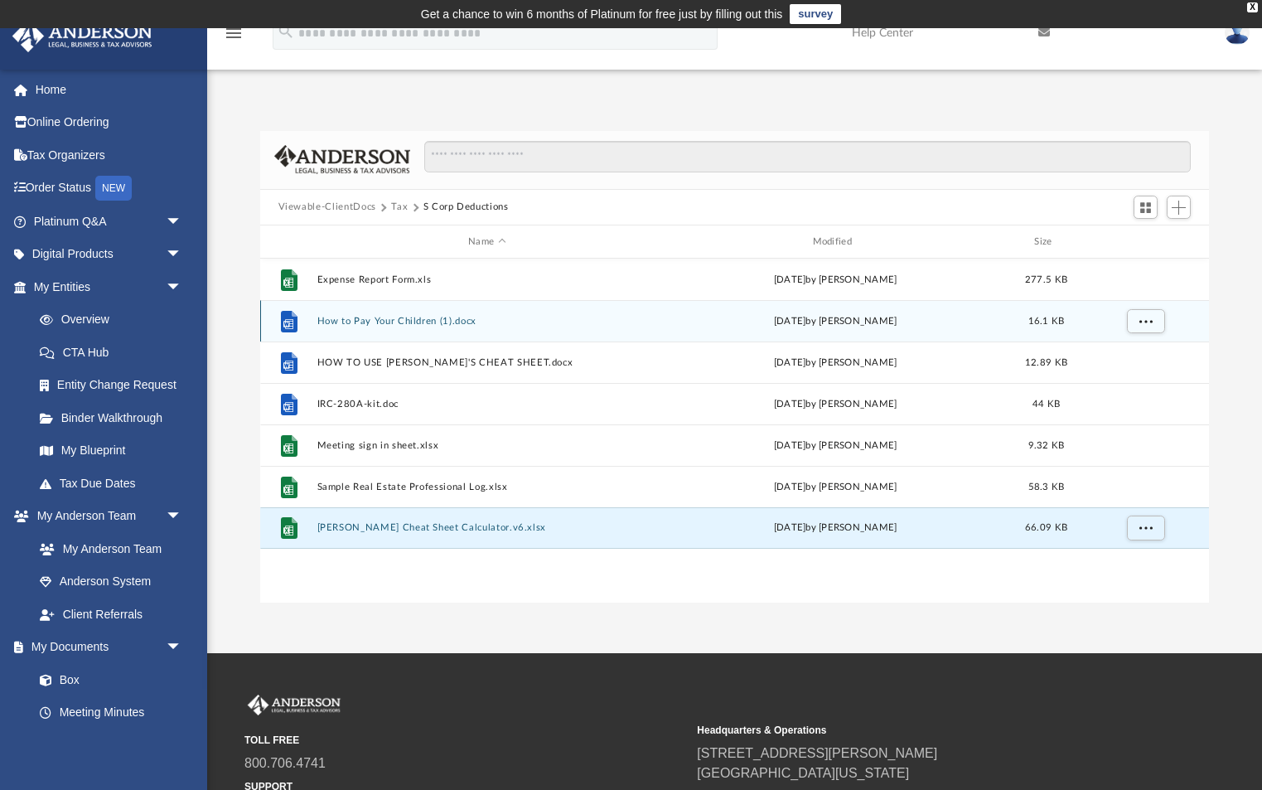
click at [439, 322] on button "How to Pay Your Children (1).docx" at bounding box center [487, 321] width 341 height 11
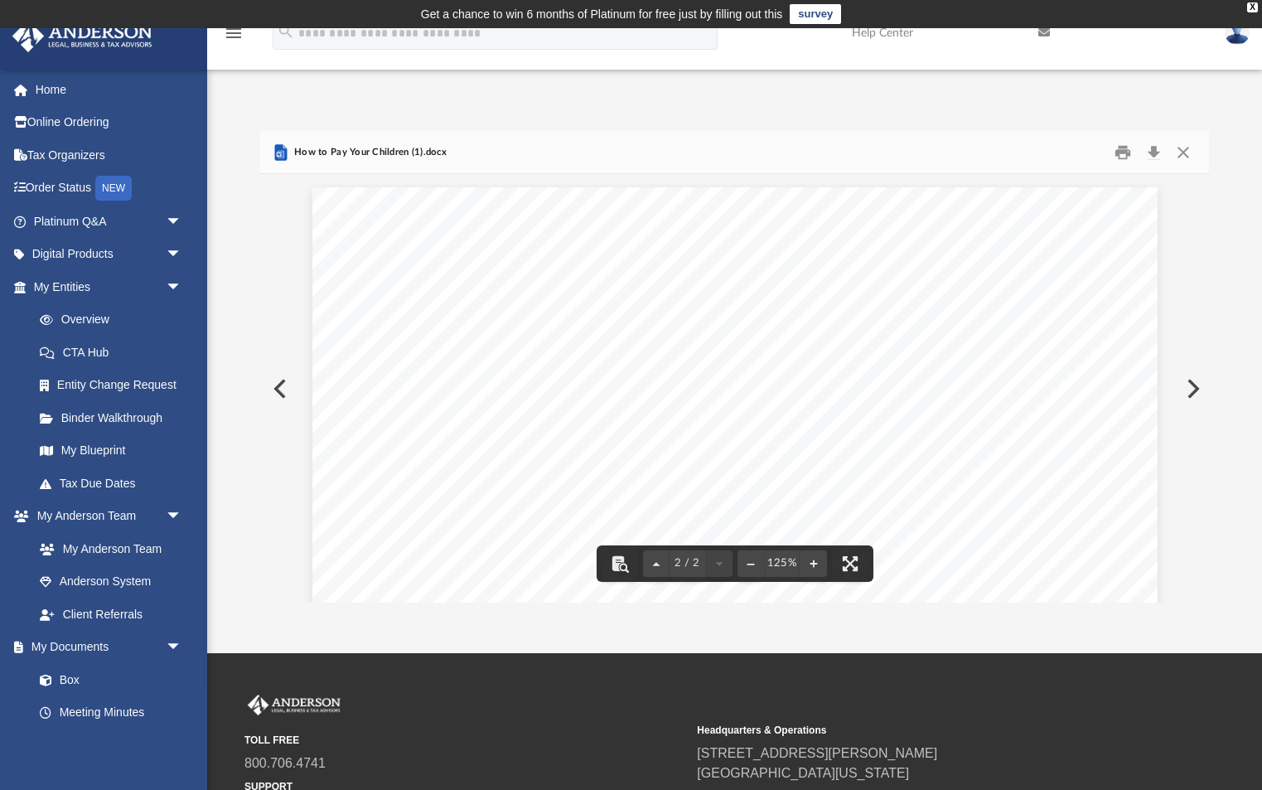
scroll to position [886, 0]
click at [1187, 148] on button "Close" at bounding box center [1183, 152] width 30 height 26
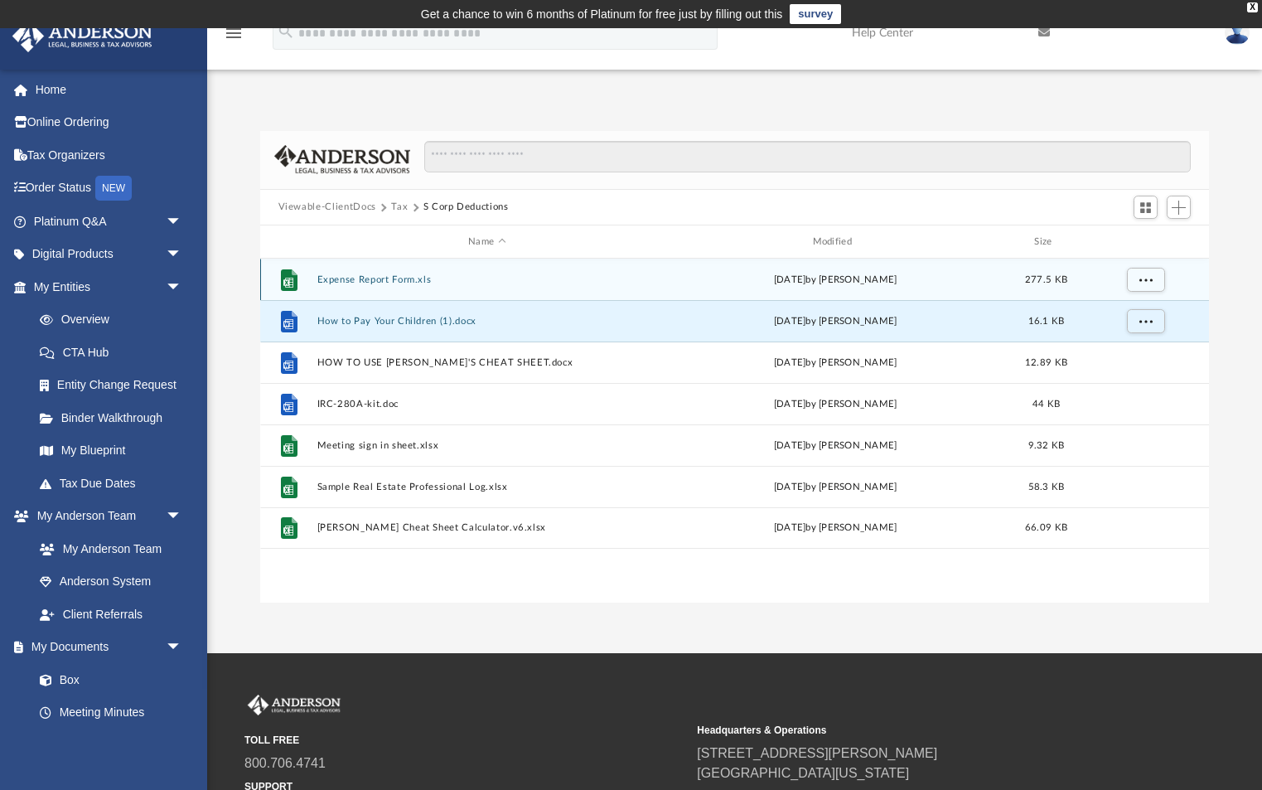
click at [390, 279] on button "Expense Report Form.xls" at bounding box center [487, 279] width 341 height 11
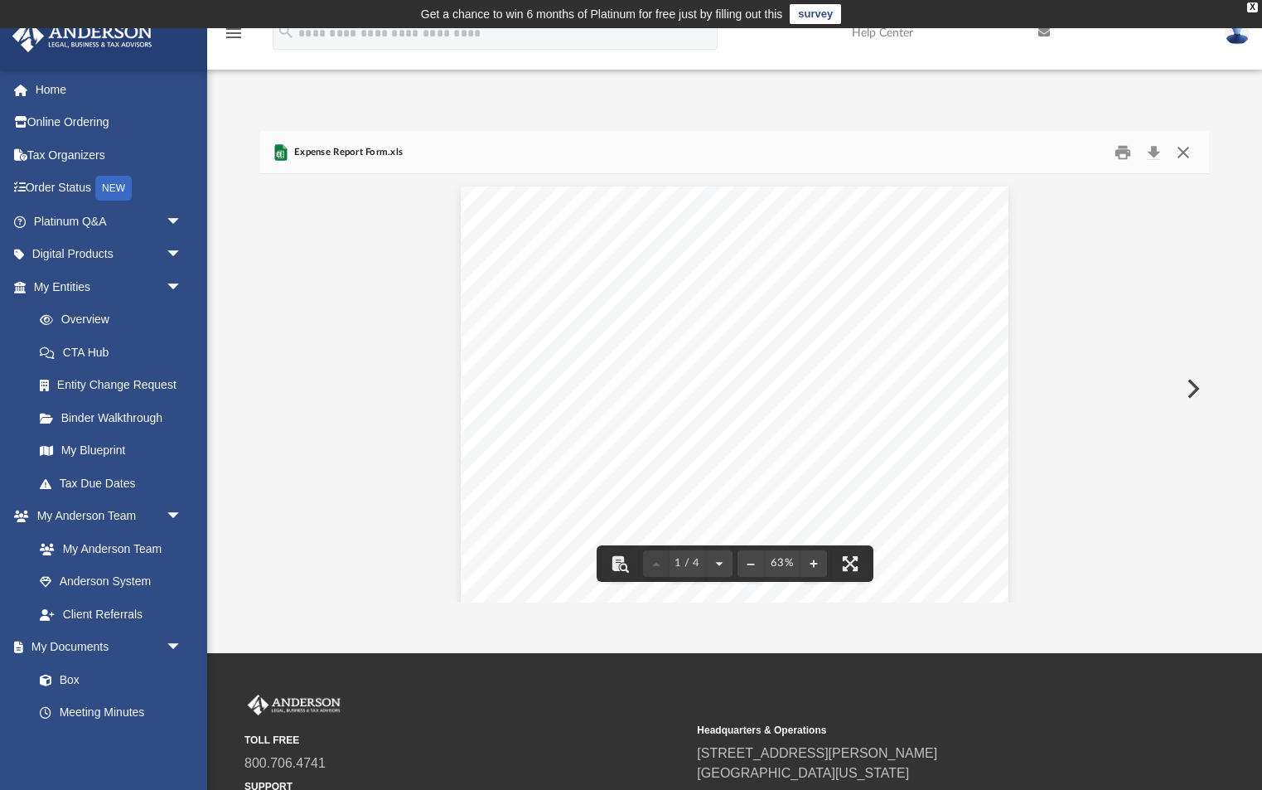
click at [1184, 152] on button "Close" at bounding box center [1183, 152] width 30 height 26
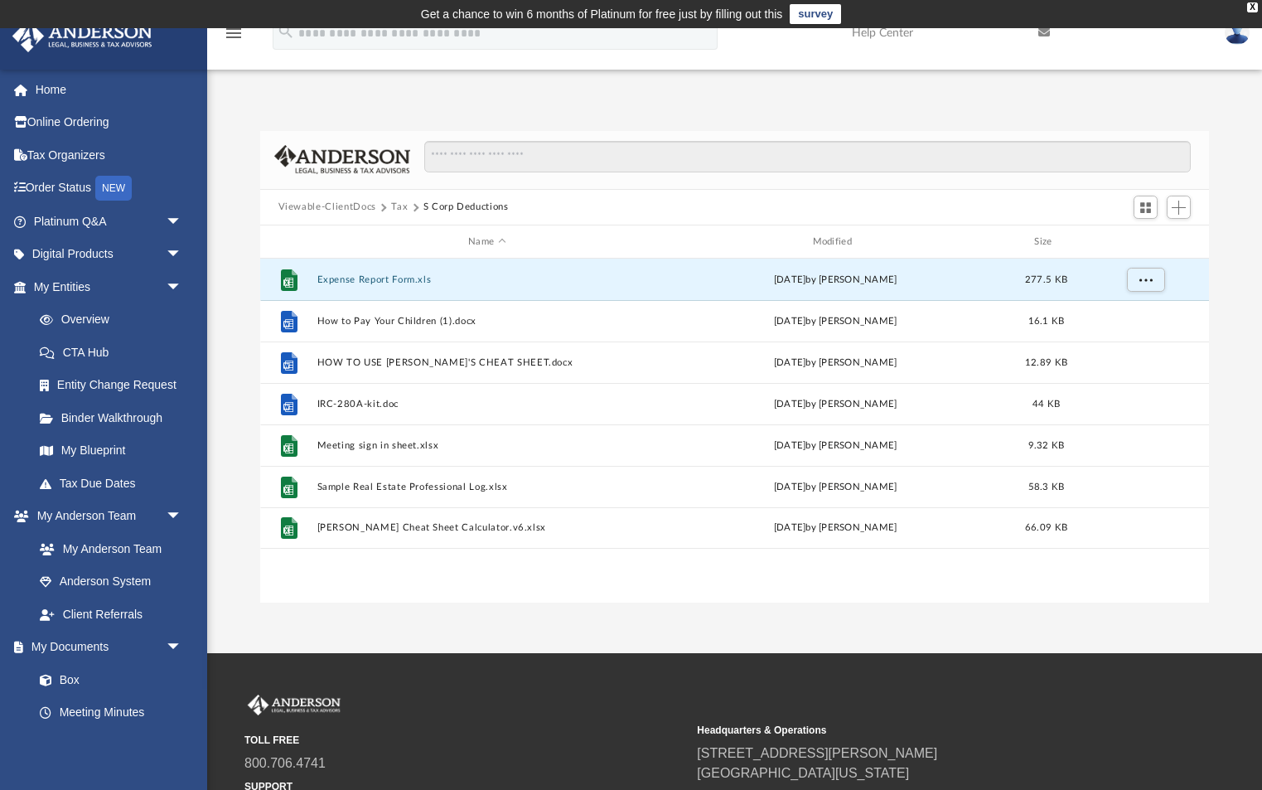
click at [399, 205] on button "Tax" at bounding box center [399, 207] width 17 height 15
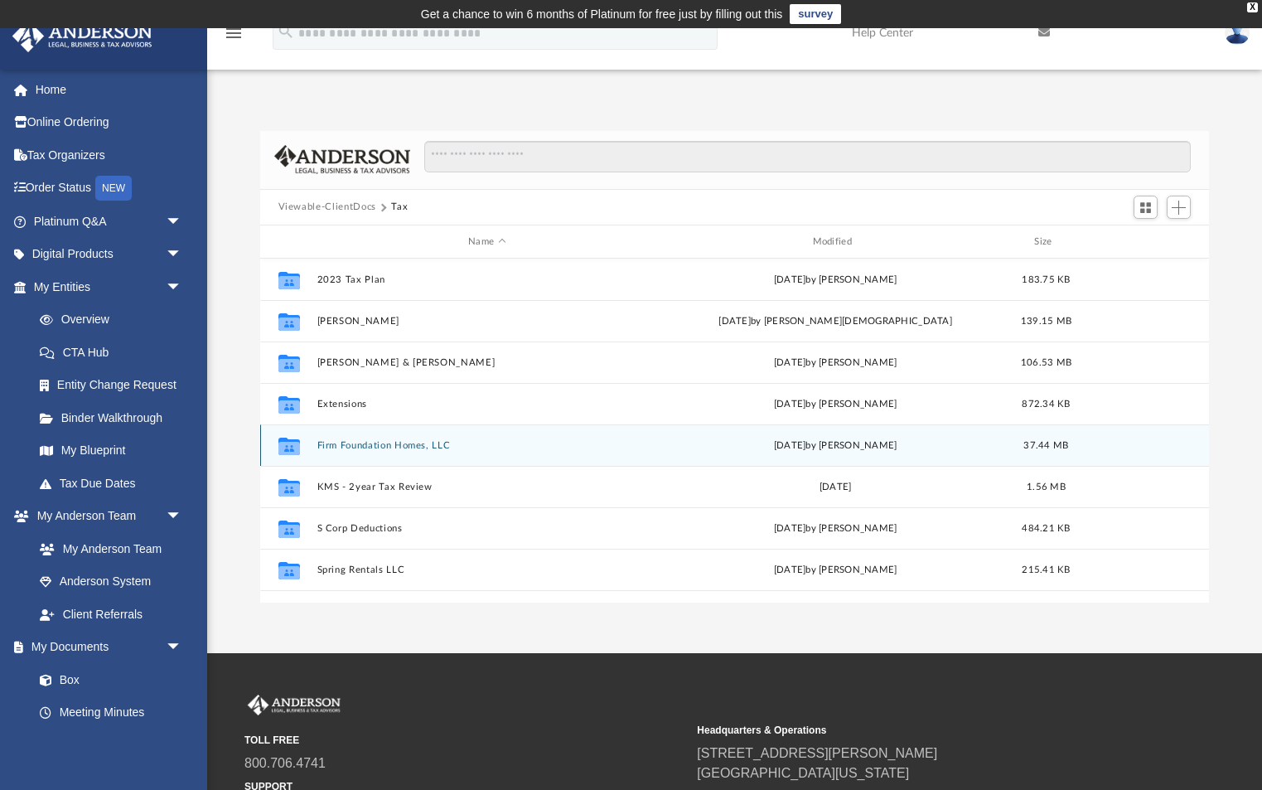
click at [347, 442] on button "Firm Foundation Homes, LLC" at bounding box center [487, 445] width 341 height 11
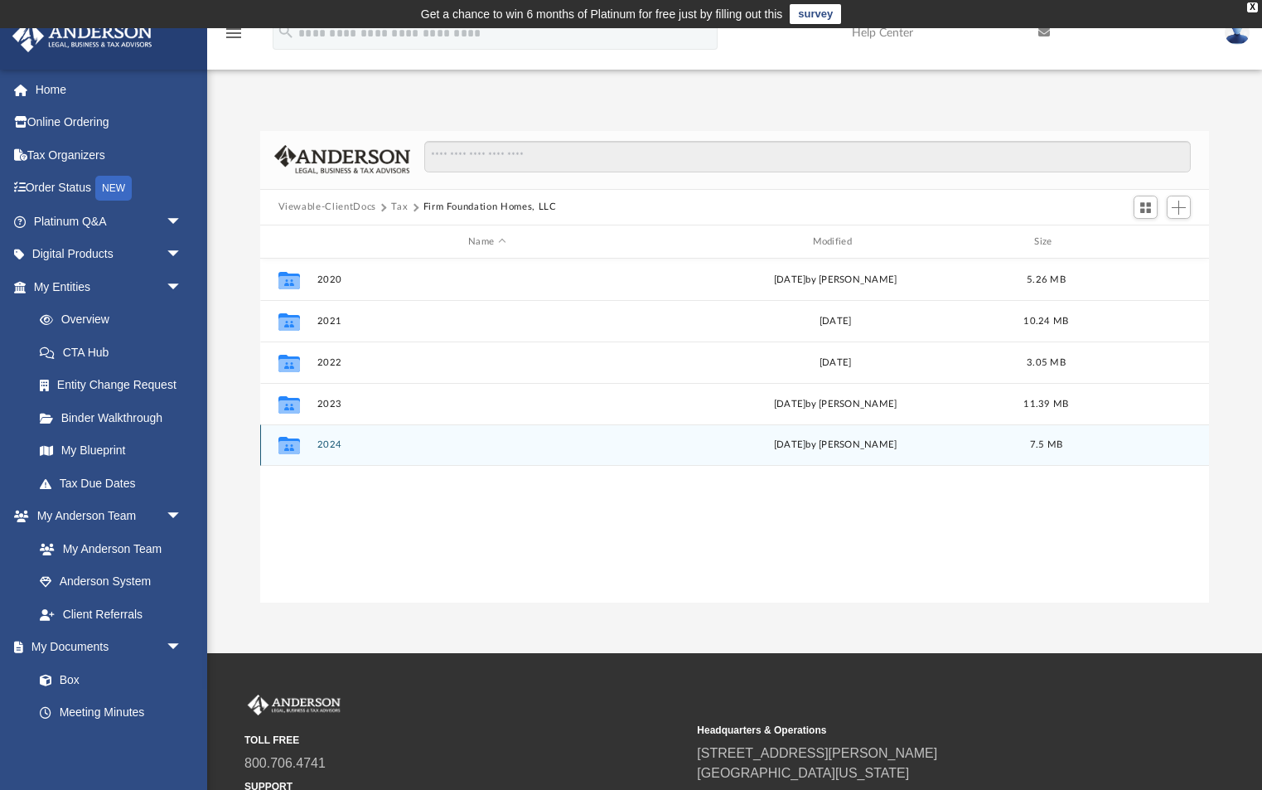
click at [333, 444] on button "2024" at bounding box center [487, 445] width 341 height 11
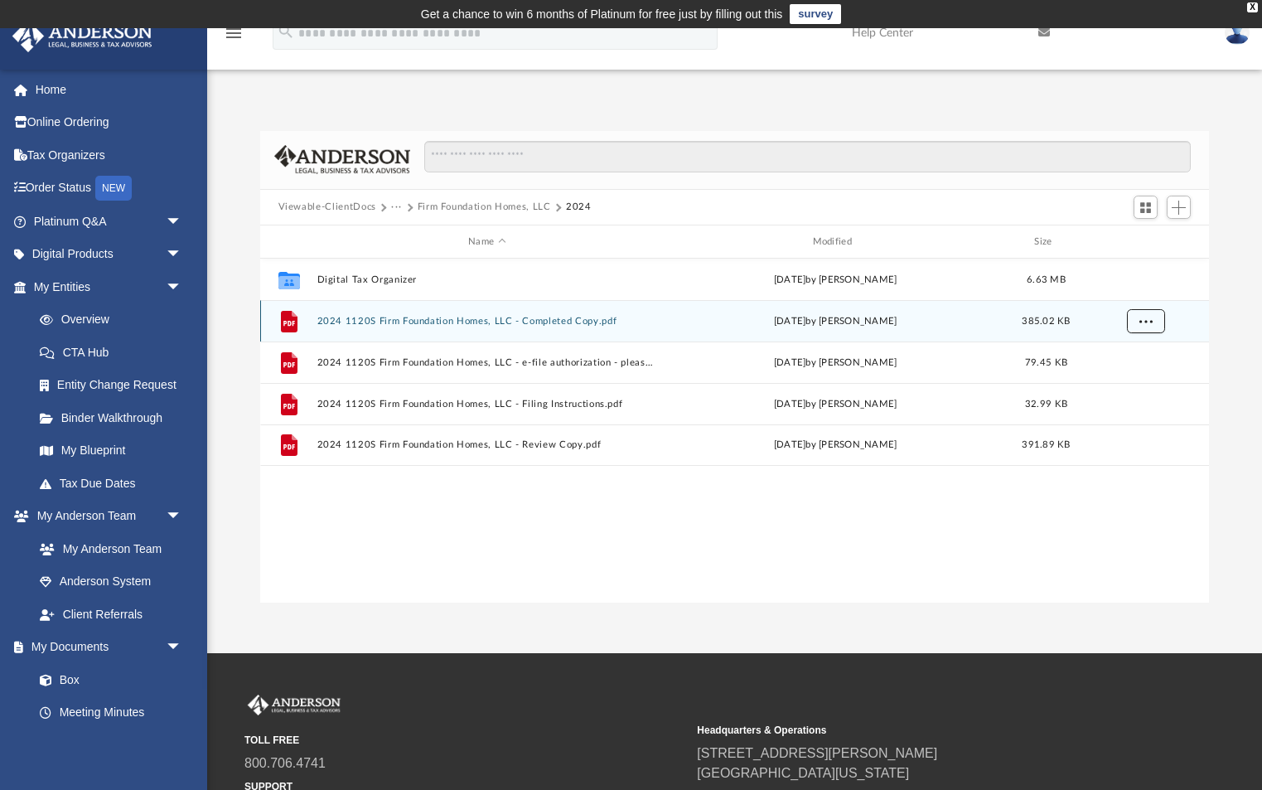
click at [1150, 322] on span "More options" at bounding box center [1145, 321] width 13 height 9
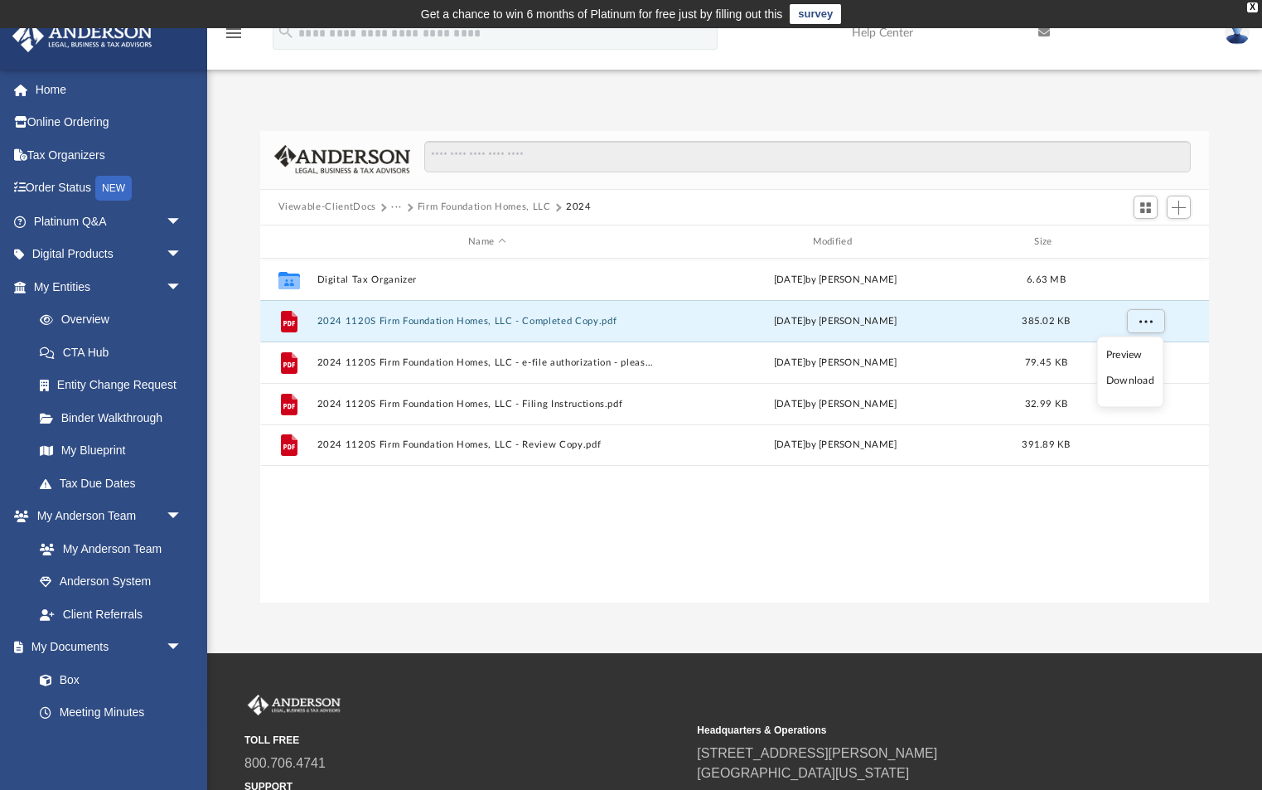
click at [1146, 384] on li "Download" at bounding box center [1130, 380] width 48 height 17
click at [465, 206] on button "Firm Foundation Homes, LLC" at bounding box center [484, 207] width 133 height 15
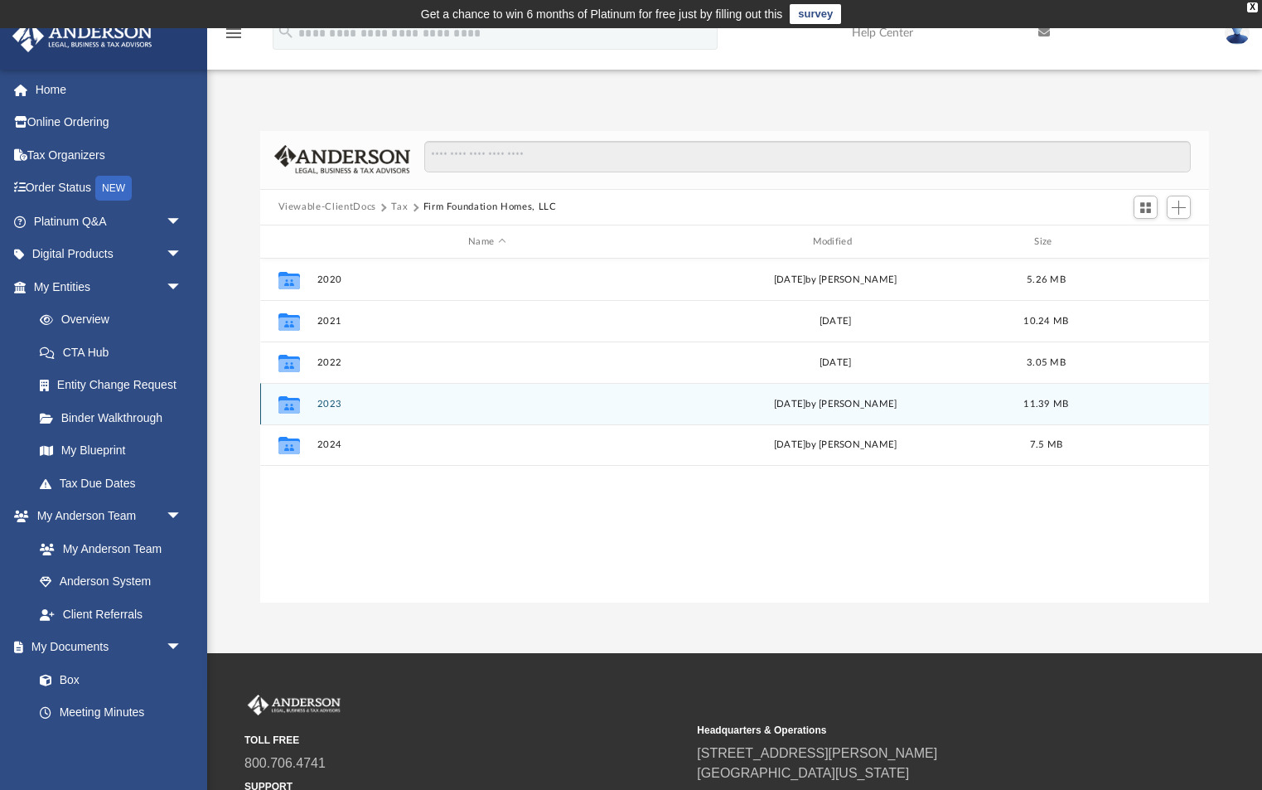
click at [328, 401] on button "2023" at bounding box center [487, 404] width 341 height 11
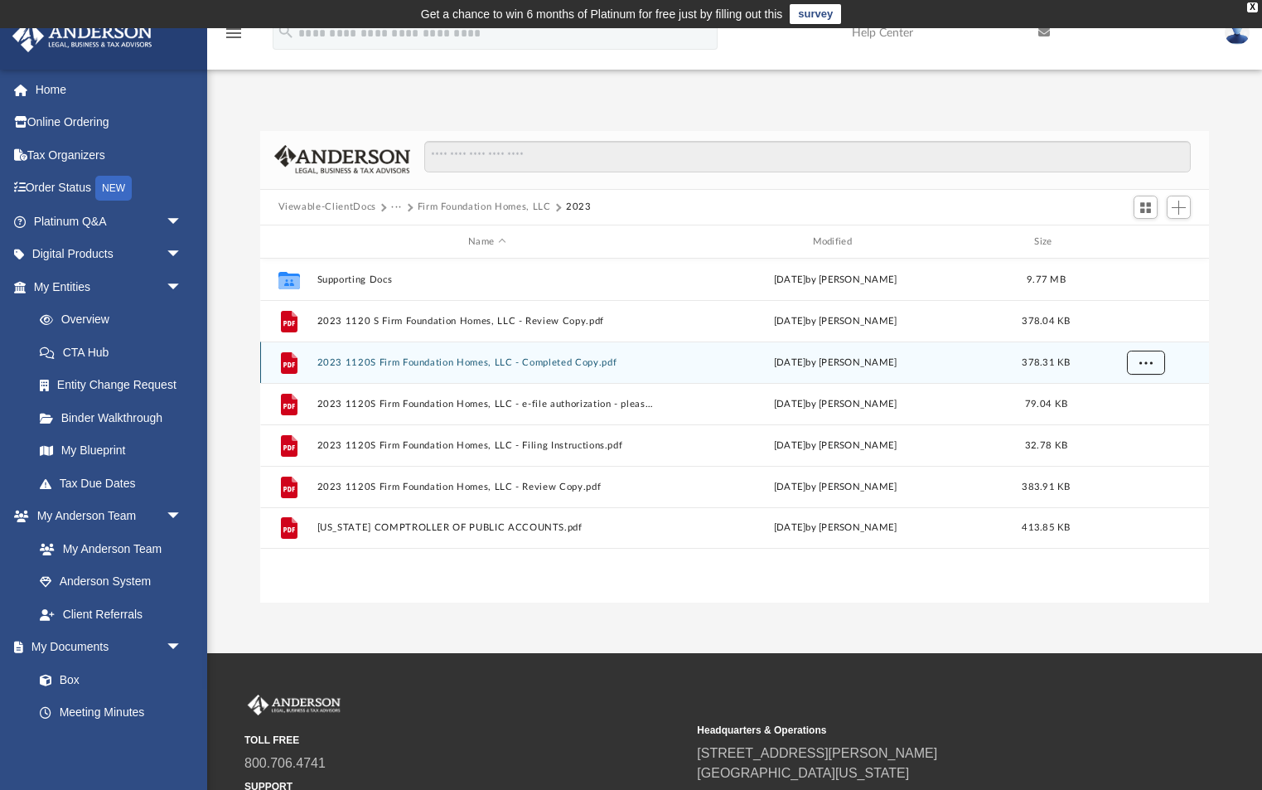
click at [1144, 363] on span "More options" at bounding box center [1145, 362] width 13 height 9
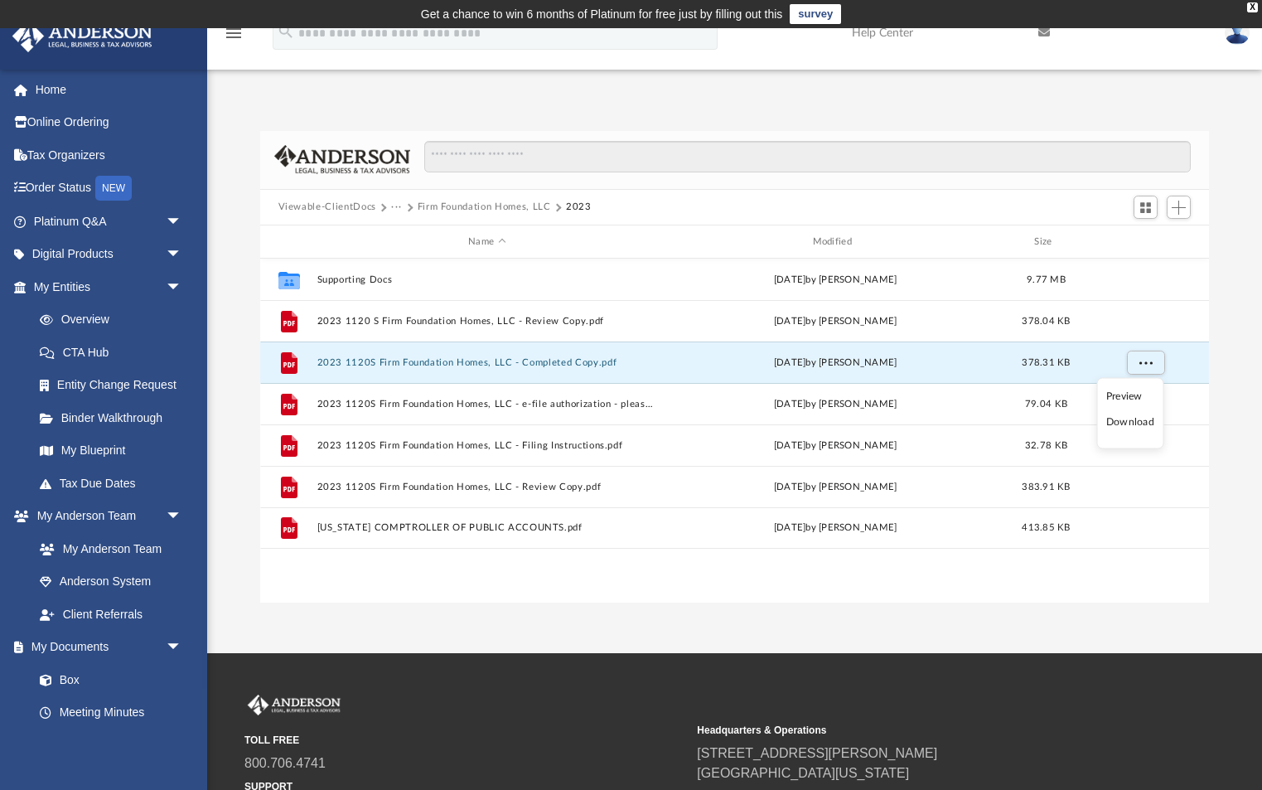
click at [1134, 423] on li "Download" at bounding box center [1130, 421] width 48 height 17
click at [450, 206] on button "Firm Foundation Homes, LLC" at bounding box center [484, 207] width 133 height 15
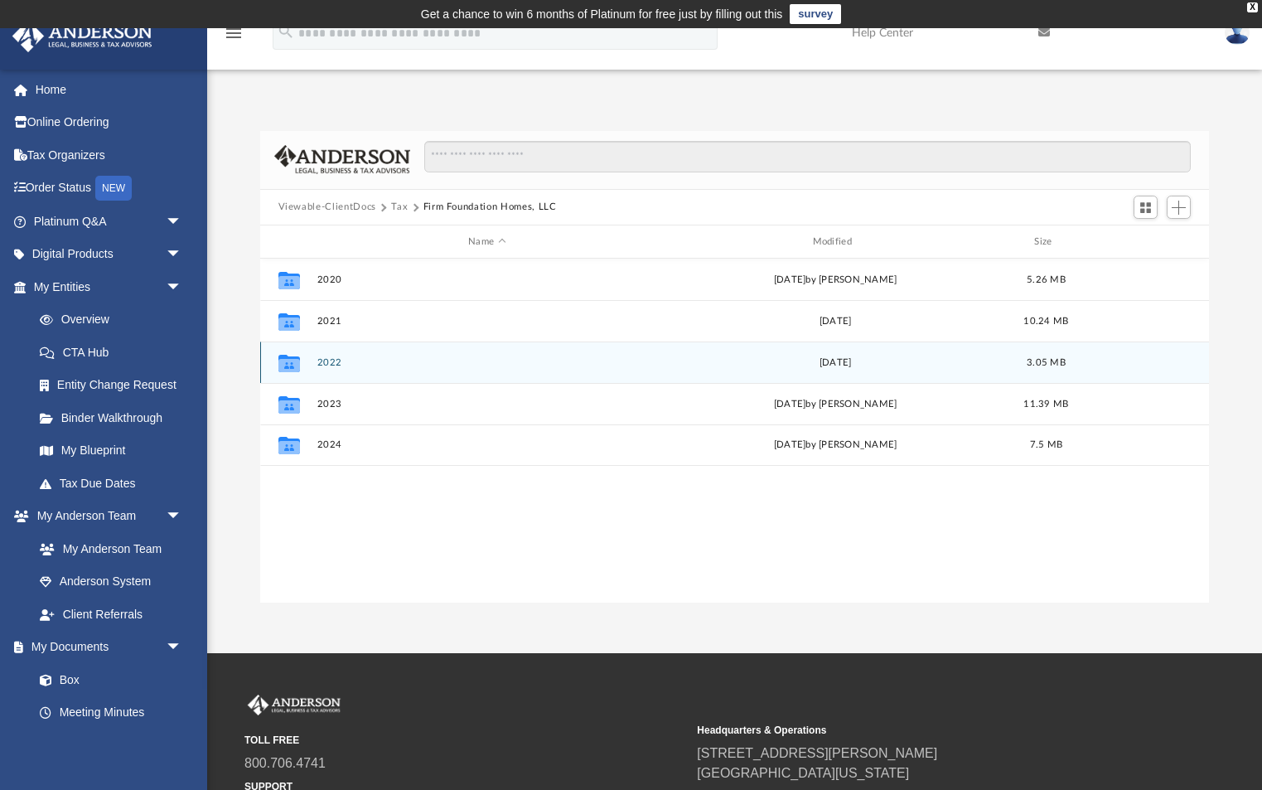
click at [327, 360] on button "2022" at bounding box center [487, 362] width 341 height 11
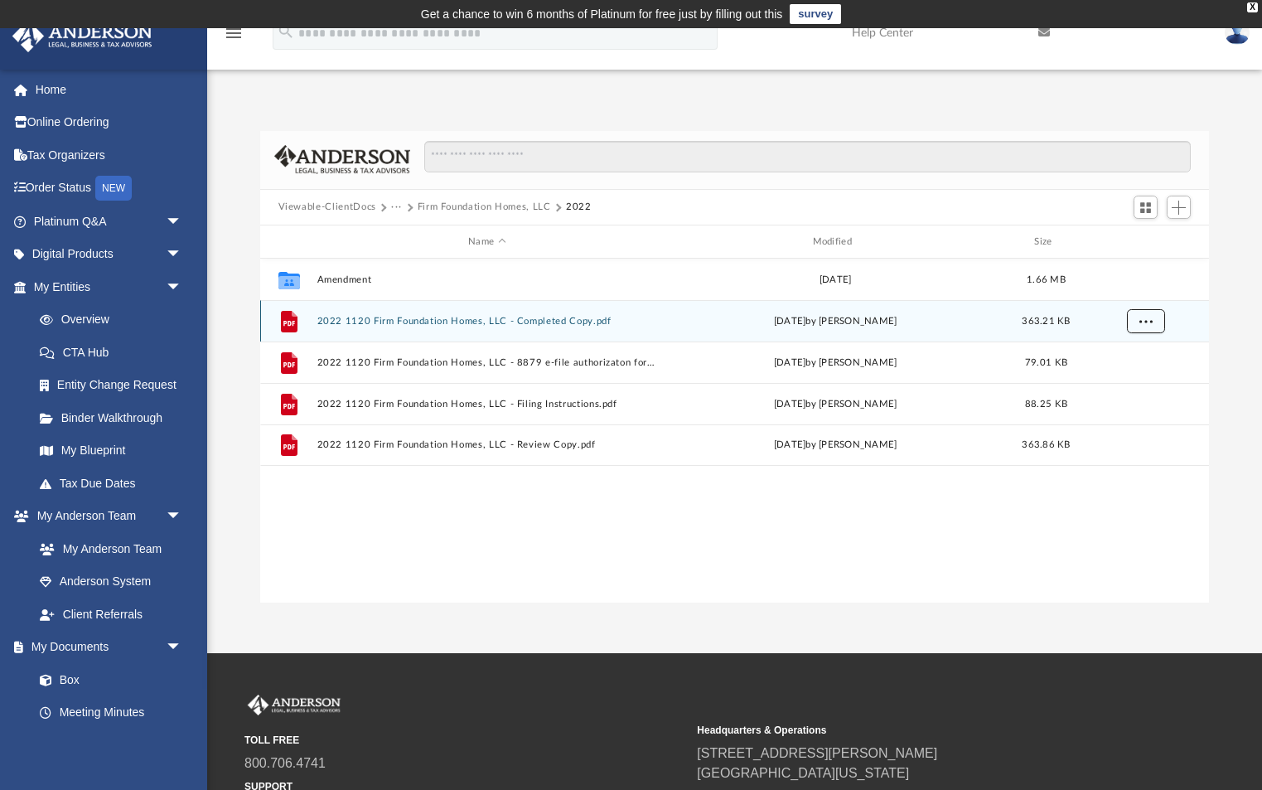
click at [1152, 322] on button "More options" at bounding box center [1145, 321] width 38 height 25
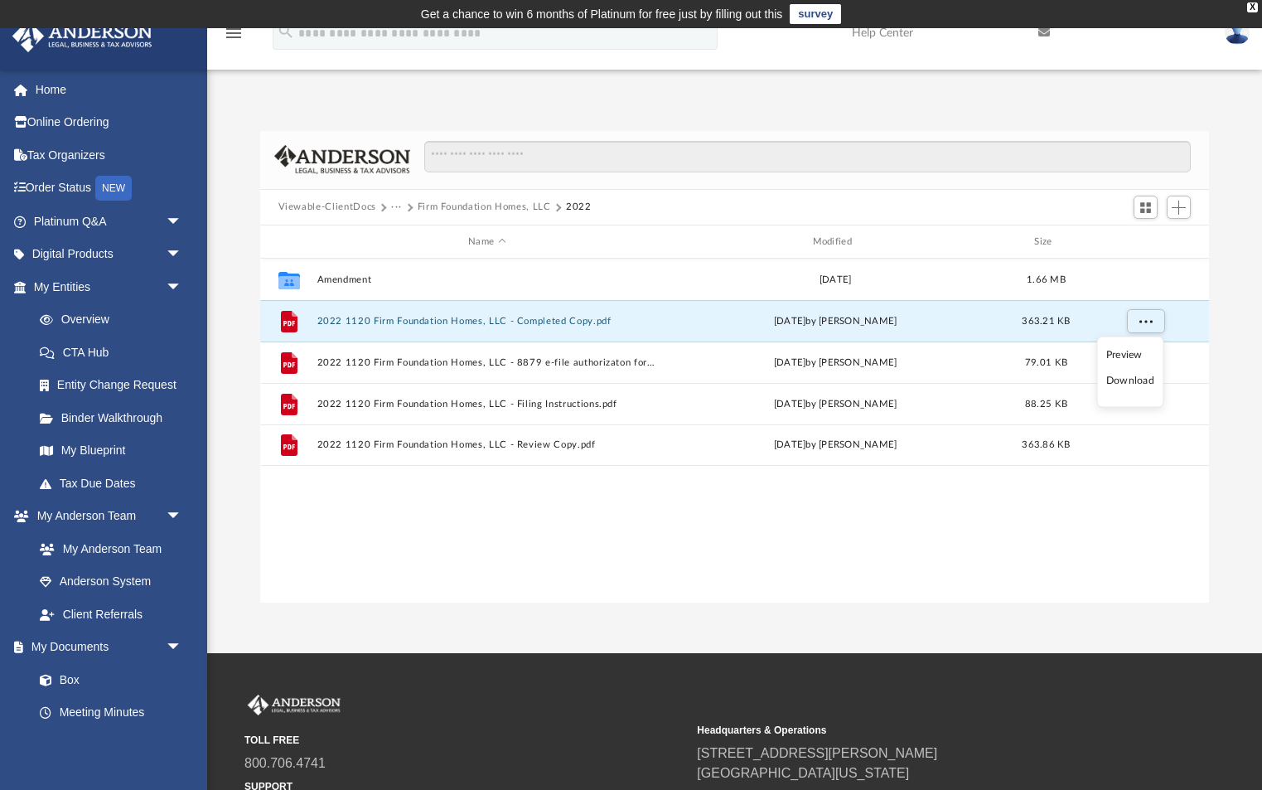
click at [1129, 385] on li "Download" at bounding box center [1130, 380] width 48 height 17
click at [398, 205] on button "···" at bounding box center [396, 207] width 11 height 15
click at [404, 237] on li "Tax" at bounding box center [408, 235] width 16 height 17
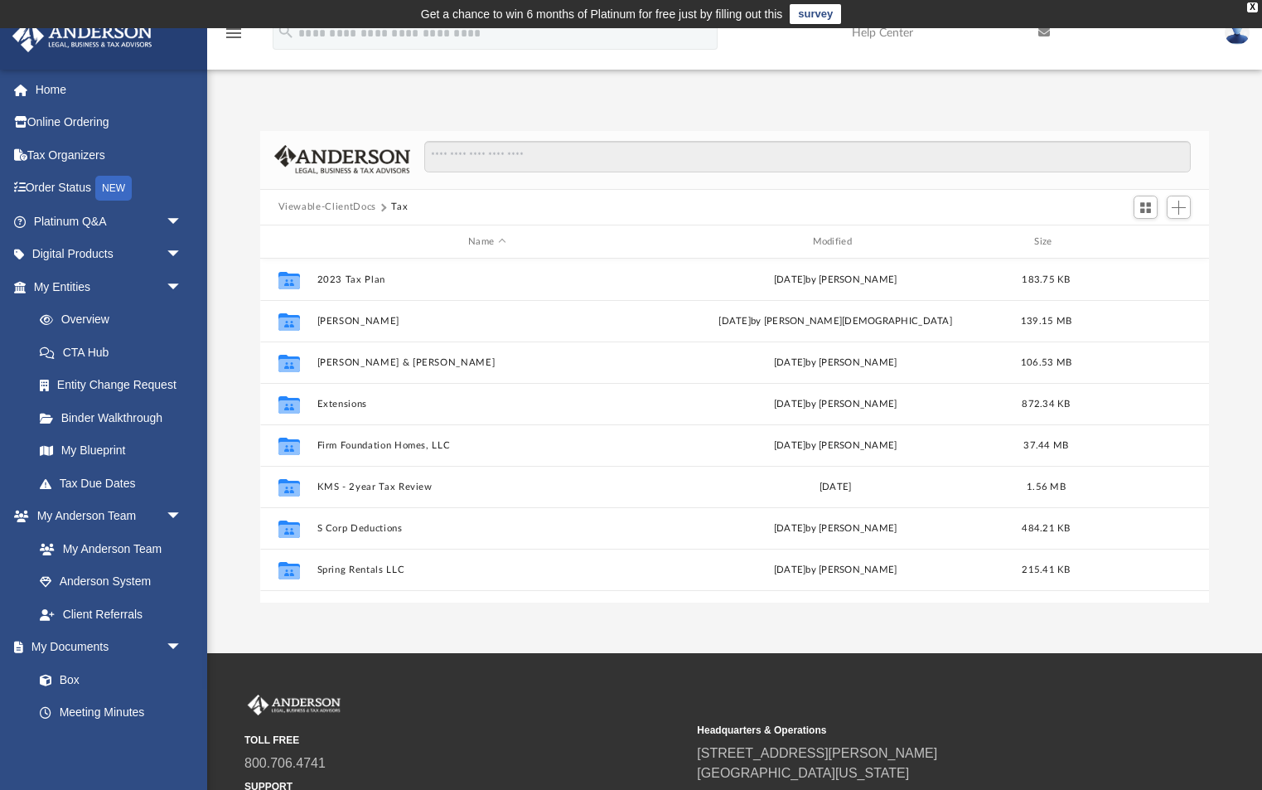
click at [354, 206] on button "Viewable-ClientDocs" at bounding box center [327, 207] width 98 height 15
